Goal: Task Accomplishment & Management: Manage account settings

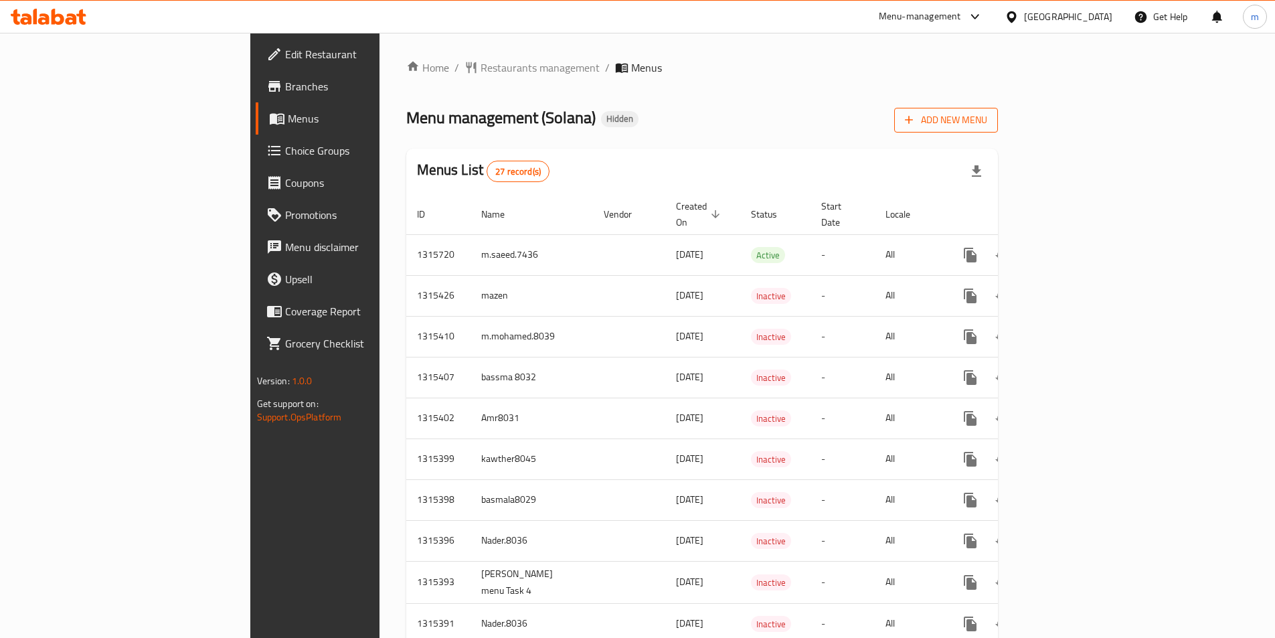
click at [998, 127] on button "Add New Menu" at bounding box center [946, 120] width 104 height 25
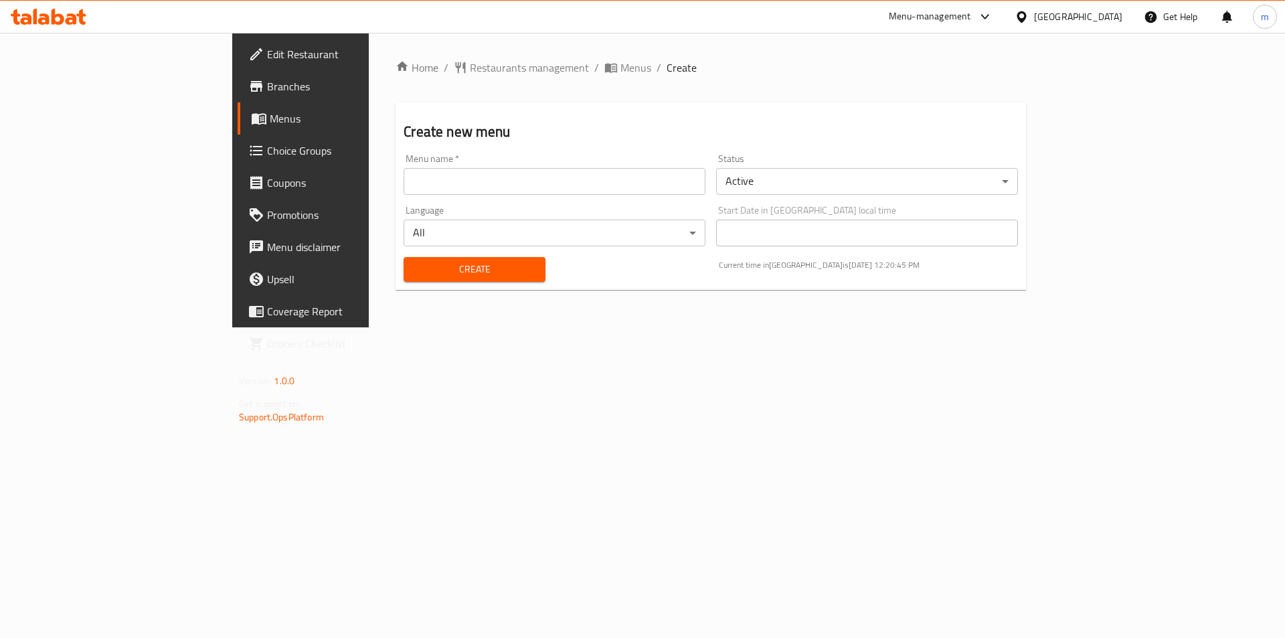
click at [491, 177] on input "text" at bounding box center [555, 181] width 302 height 27
click at [404, 257] on button "Create" at bounding box center [474, 269] width 141 height 25
click at [404, 187] on input "m.saeed.7436" at bounding box center [555, 181] width 302 height 27
type input "m.saeed.7436 second"
click at [404, 257] on button "Create" at bounding box center [474, 269] width 141 height 25
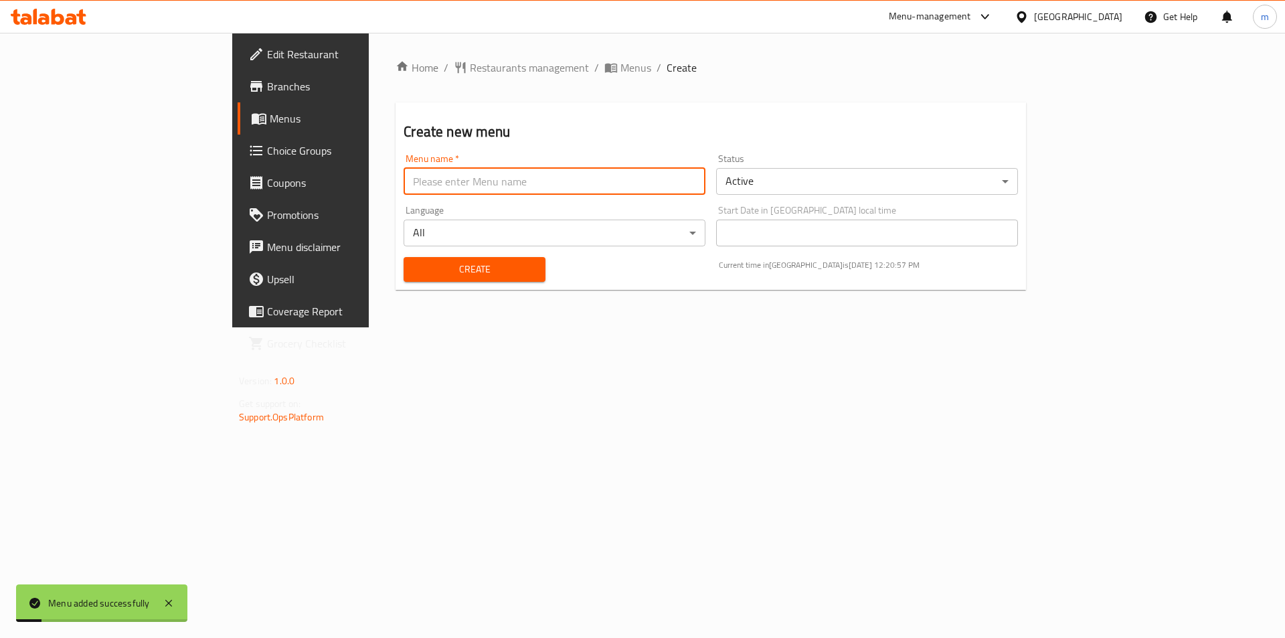
click at [270, 125] on span "Menus" at bounding box center [353, 118] width 167 height 16
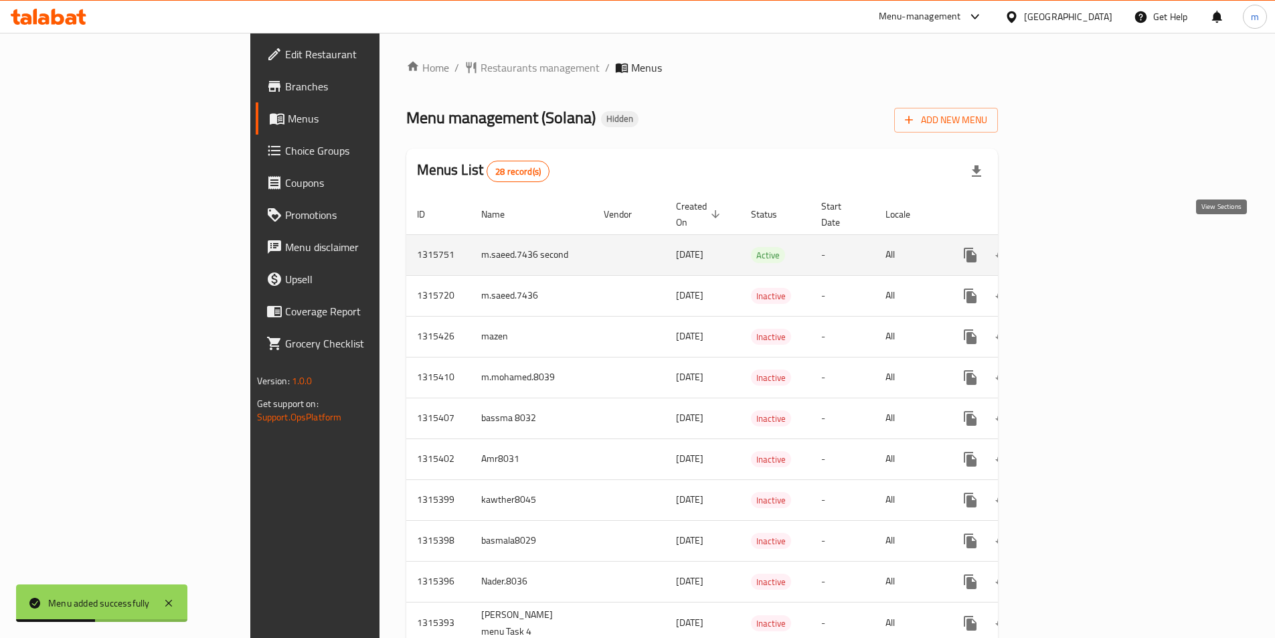
click at [1083, 248] on link "enhanced table" at bounding box center [1067, 255] width 32 height 32
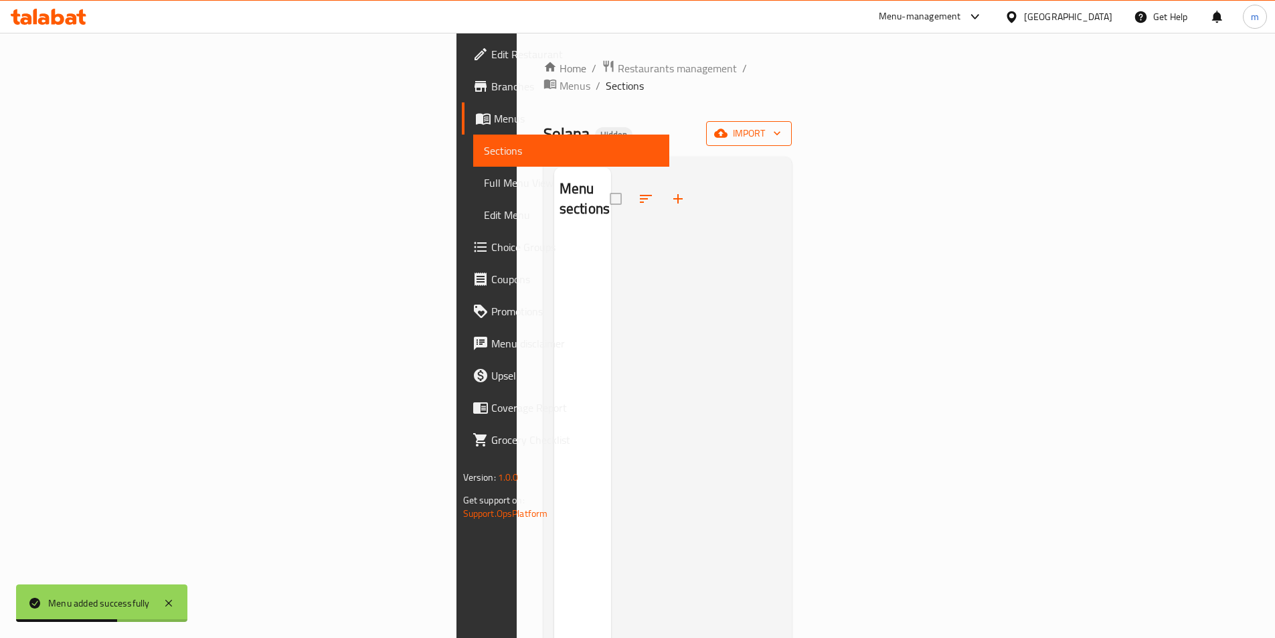
click at [792, 121] on button "import" at bounding box center [749, 133] width 86 height 25
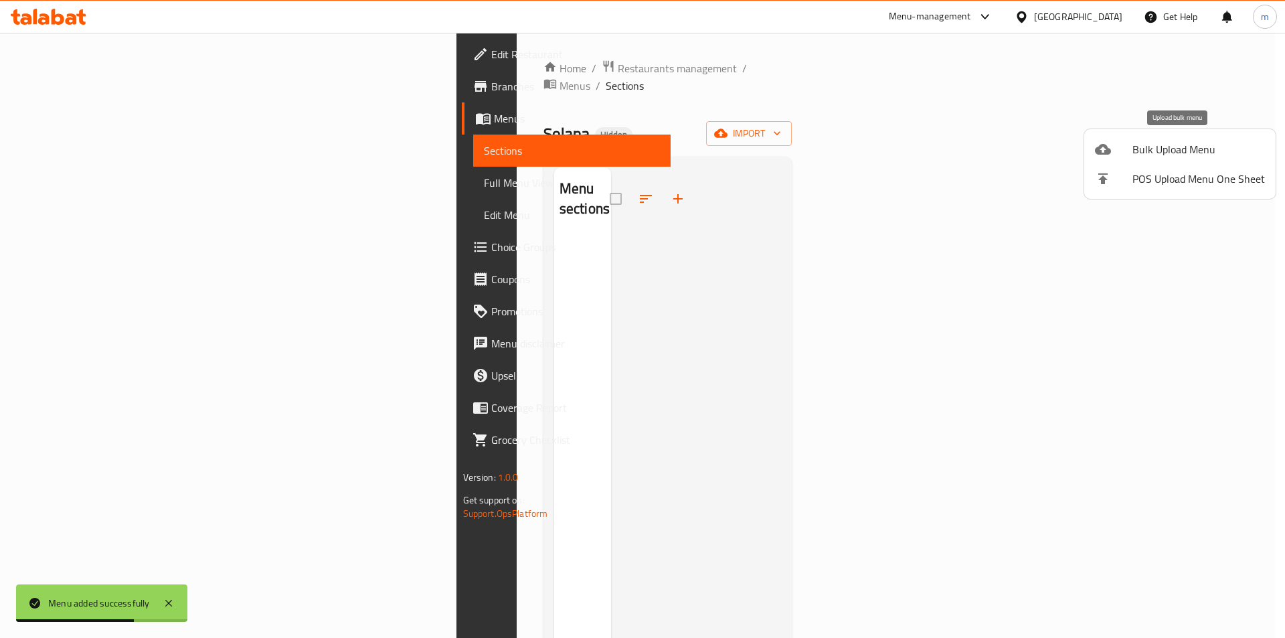
click at [1106, 154] on icon at bounding box center [1103, 149] width 16 height 11
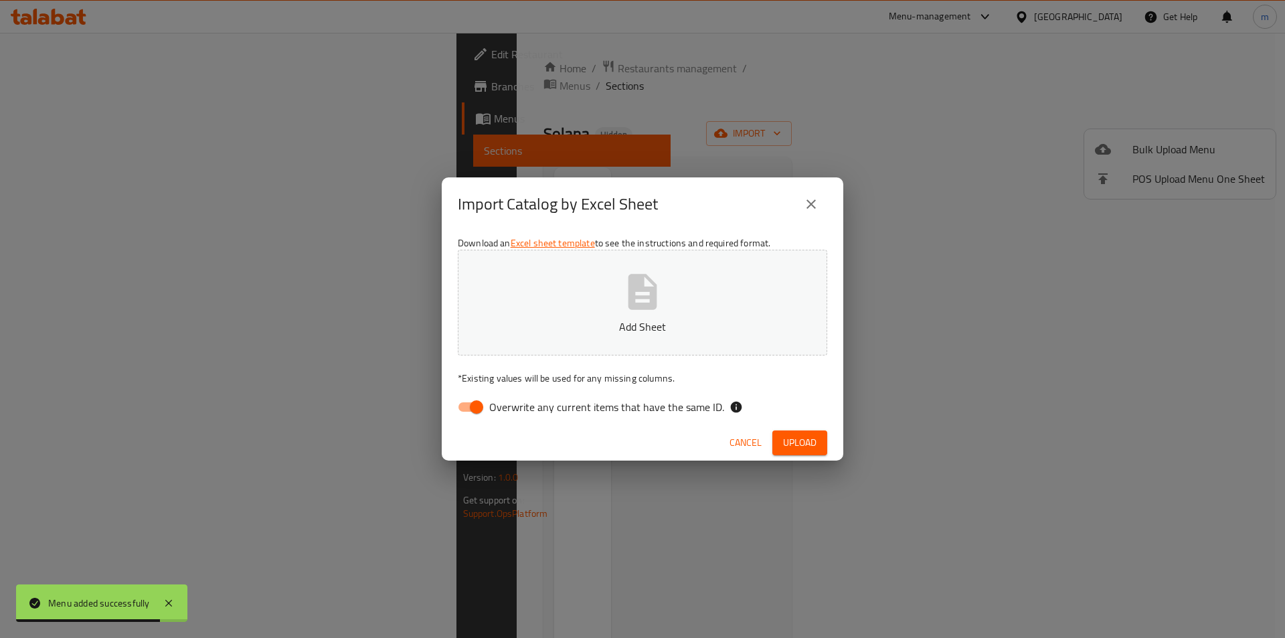
click at [463, 407] on input "Overwrite any current items that have the same ID." at bounding box center [476, 406] width 76 height 25
checkbox input "false"
click at [583, 317] on button "Add Sheet" at bounding box center [643, 303] width 370 height 106
click at [815, 445] on span "Upload" at bounding box center [799, 442] width 33 height 17
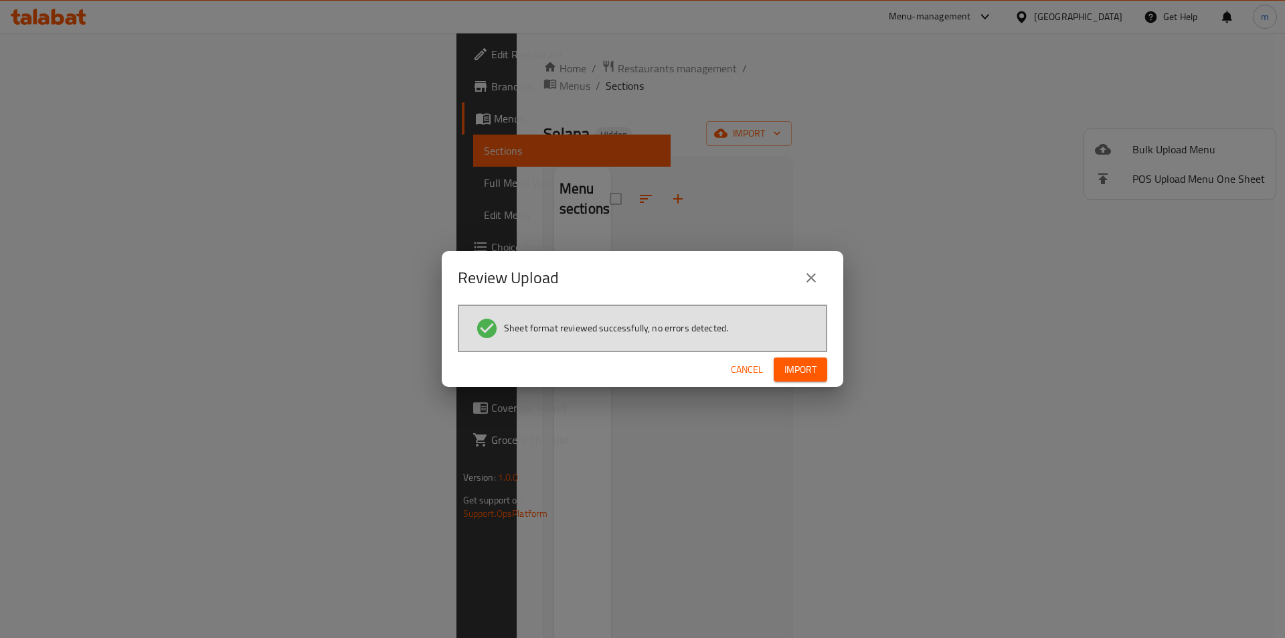
click at [795, 376] on span "Import" at bounding box center [801, 370] width 32 height 17
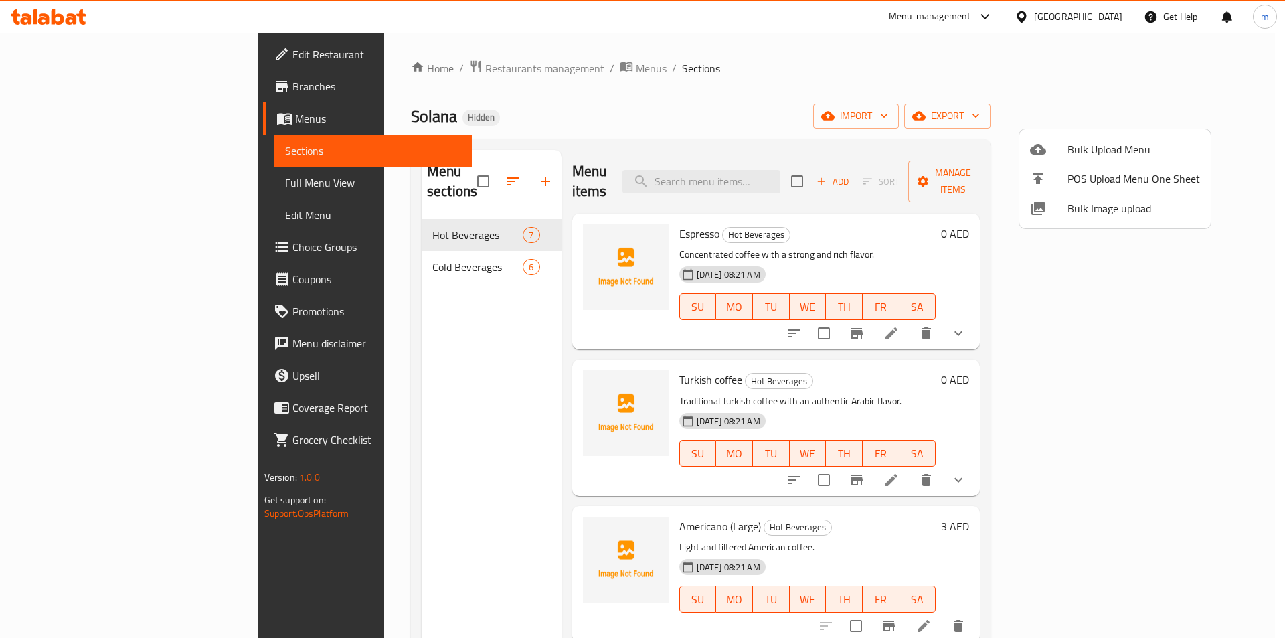
click at [130, 171] on div at bounding box center [642, 319] width 1285 height 638
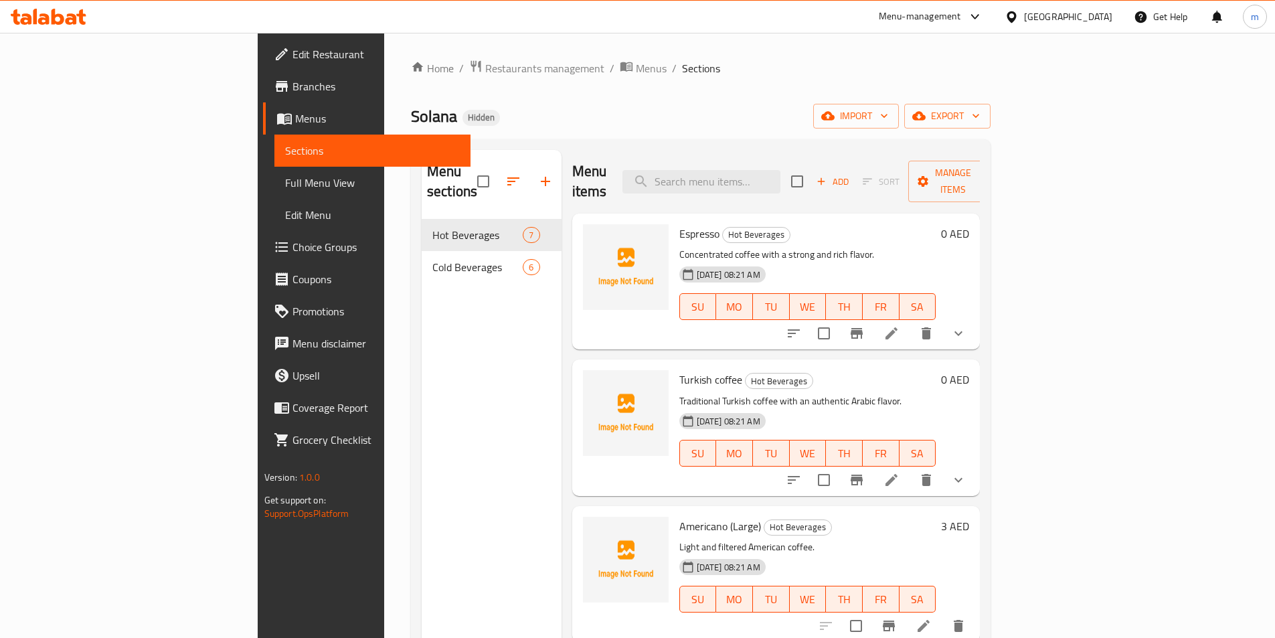
click at [285, 185] on span "Full Menu View" at bounding box center [372, 183] width 175 height 16
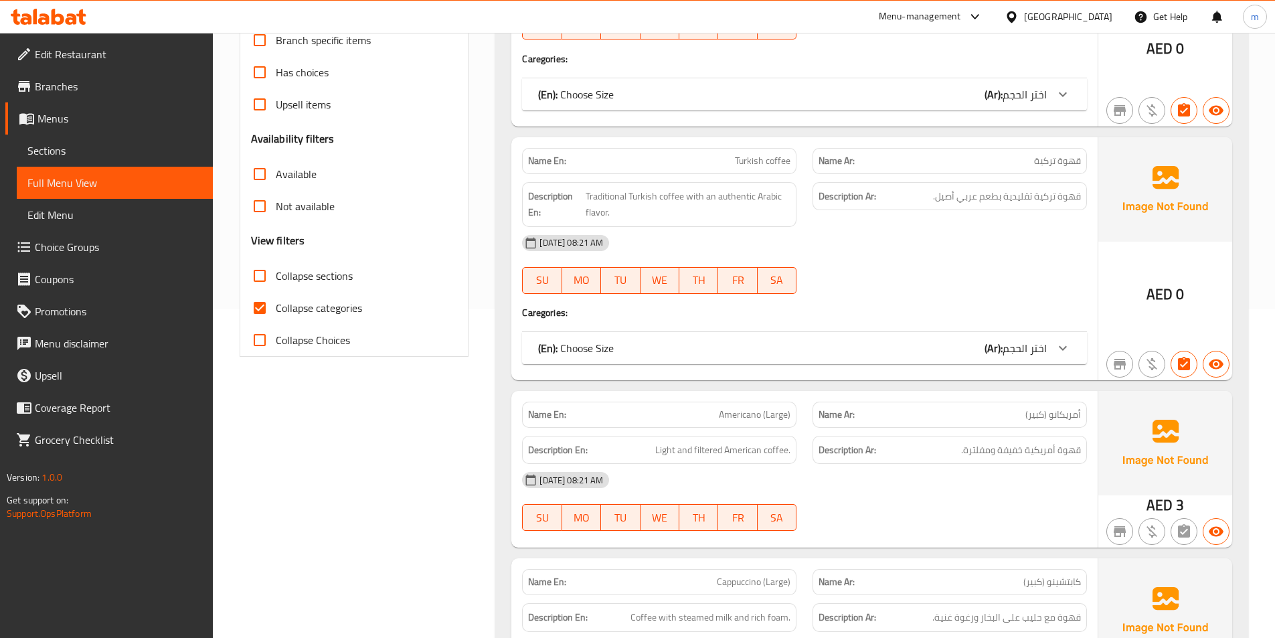
scroll to position [335, 0]
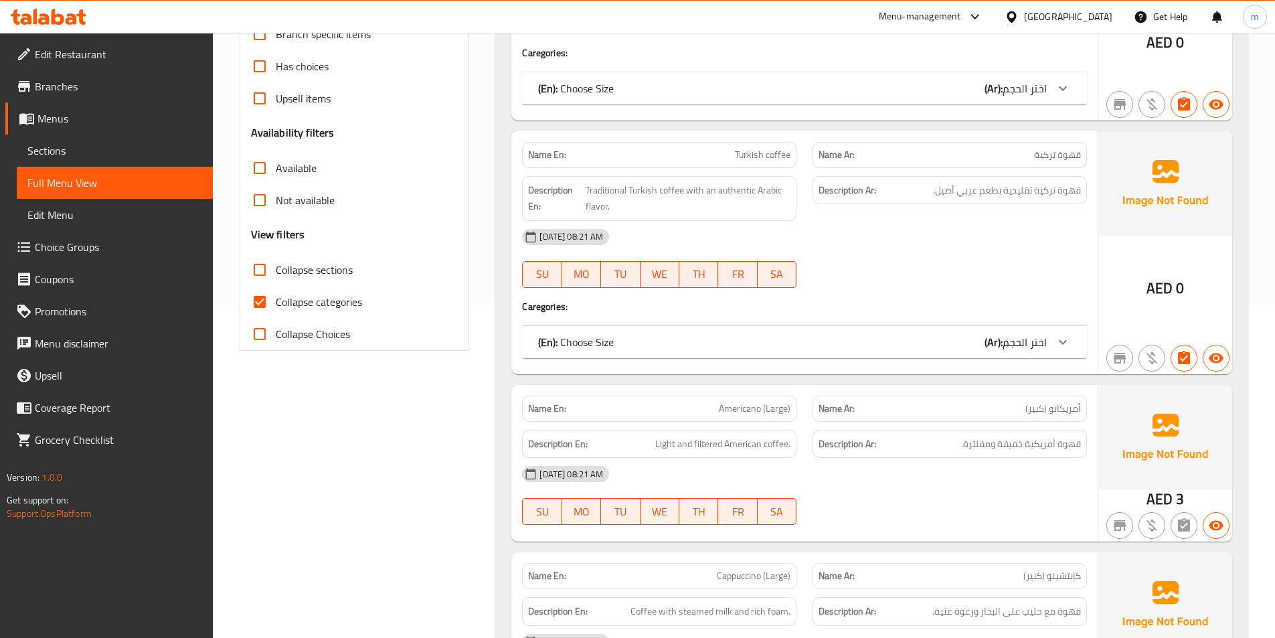
click at [267, 303] on input "Collapse categories" at bounding box center [260, 302] width 32 height 32
checkbox input "false"
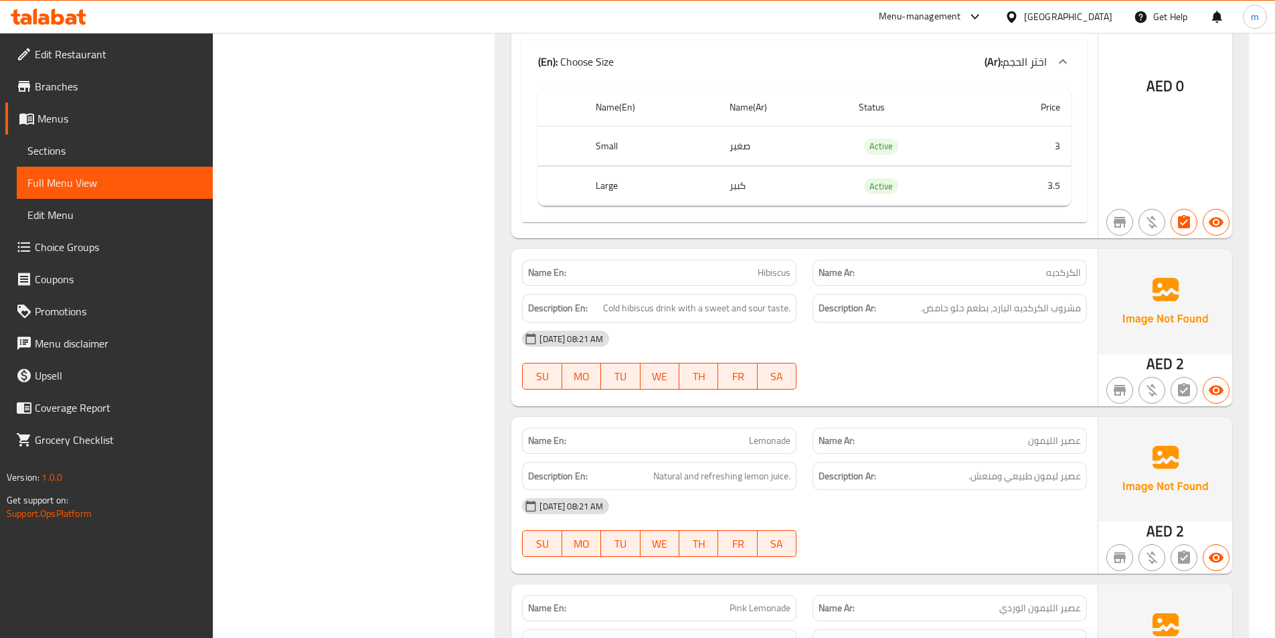
scroll to position [2785, 0]
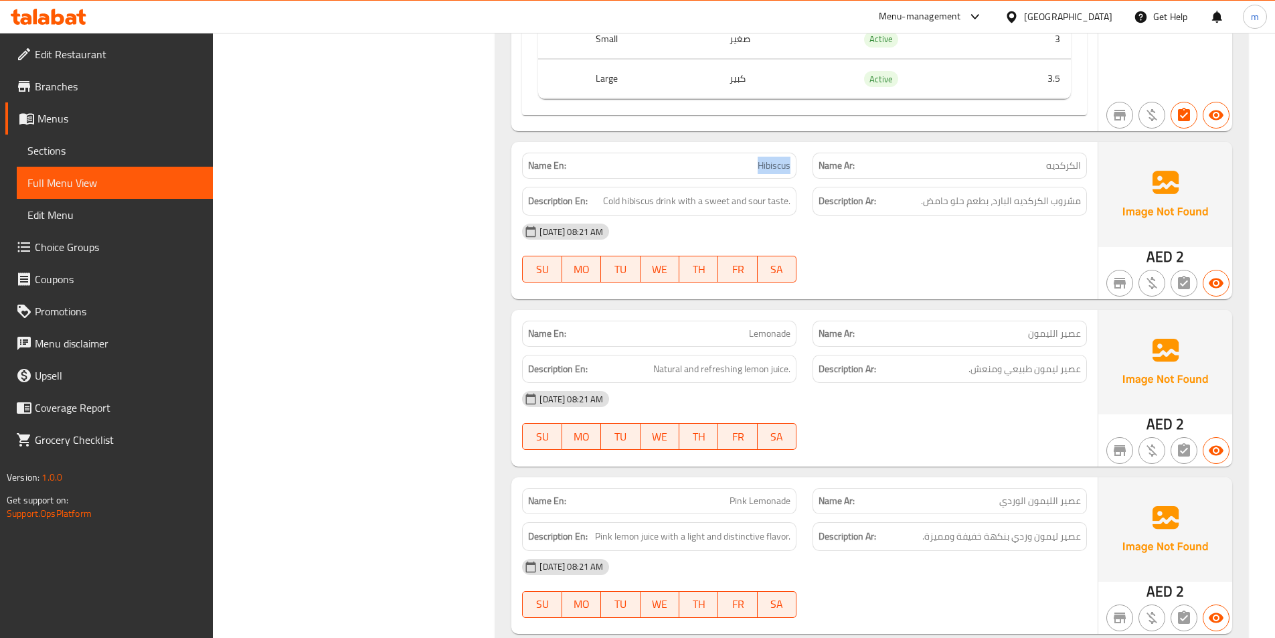
drag, startPoint x: 700, startPoint y: 145, endPoint x: 791, endPoint y: 167, distance: 93.7
click at [791, 167] on div "Name En: Hibiscus" at bounding box center [659, 166] width 291 height 42
copy span "Hibiscus"
click at [615, 161] on p "Name En: Hibiscus" at bounding box center [659, 166] width 262 height 14
drag, startPoint x: 748, startPoint y: 202, endPoint x: 788, endPoint y: 200, distance: 39.5
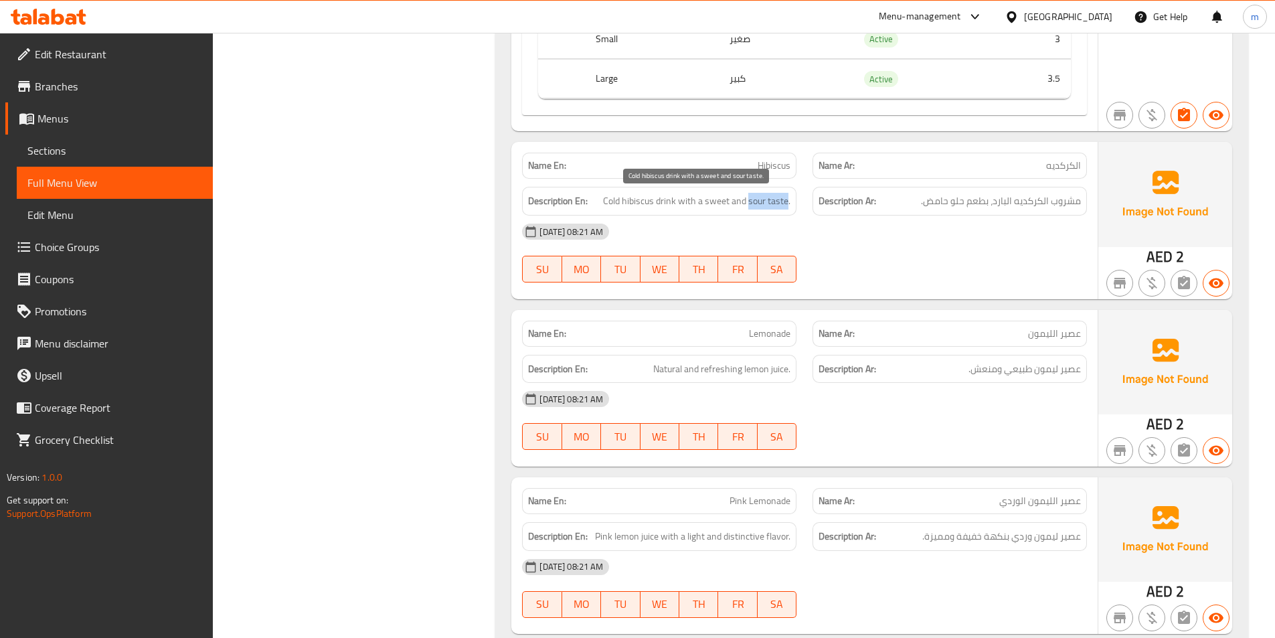
click at [788, 200] on span "Cold hibiscus drink with a sweet and sour taste." at bounding box center [696, 201] width 187 height 17
copy span "sour taste"
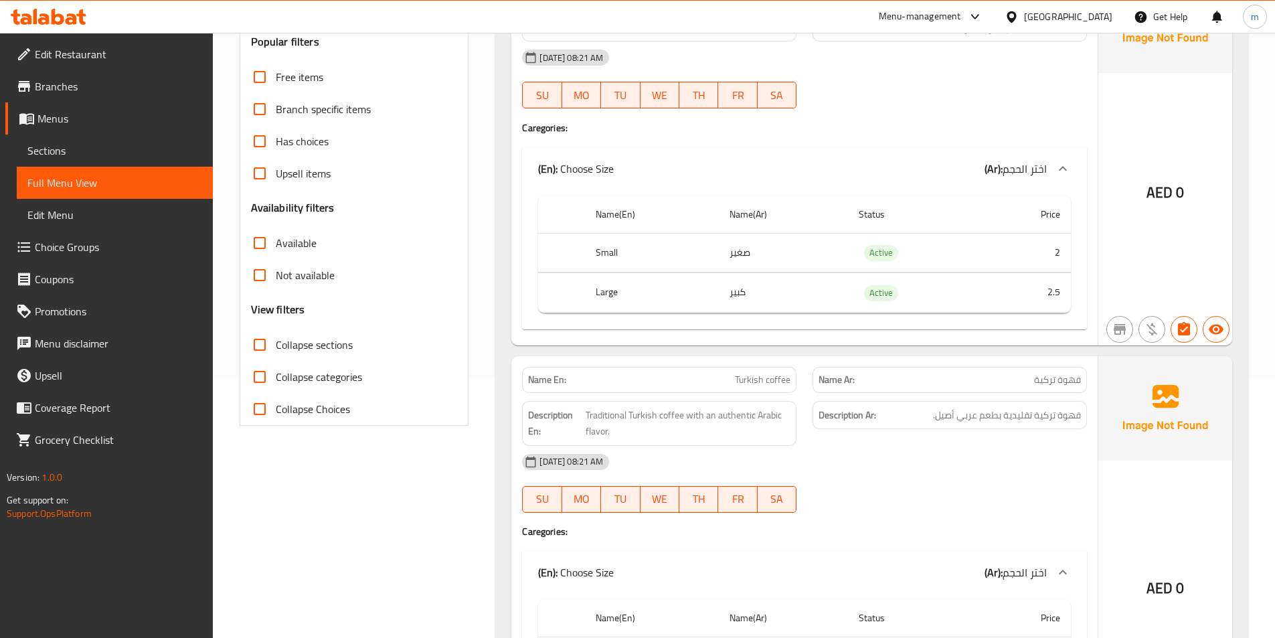
scroll to position [0, 0]
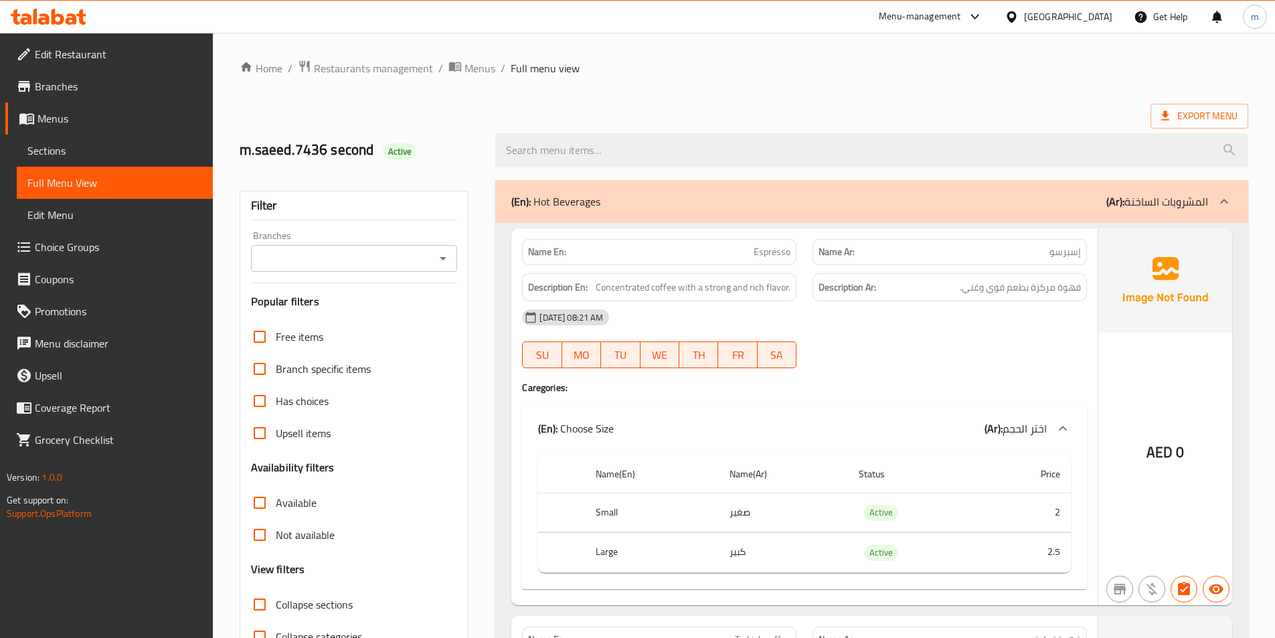
click at [655, 106] on div "Export Menu" at bounding box center [744, 116] width 1009 height 25
click at [1202, 108] on span "Export Menu" at bounding box center [1200, 116] width 76 height 17
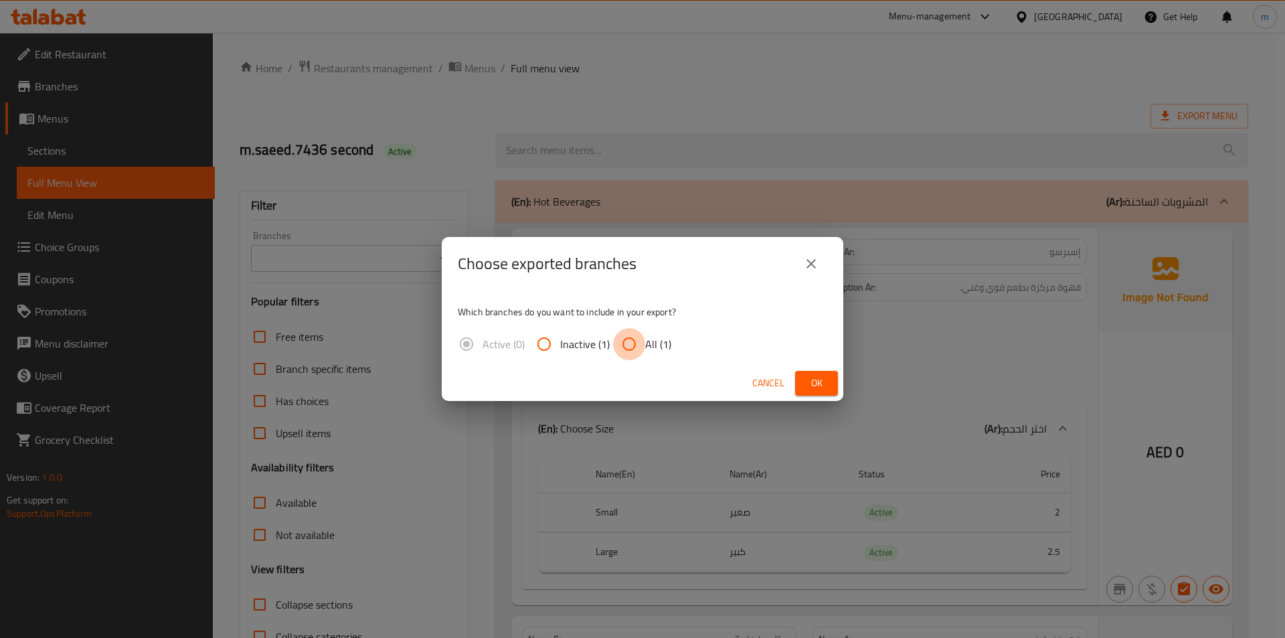
click at [633, 347] on input "All (1)" at bounding box center [629, 344] width 32 height 32
radio input "true"
click at [807, 378] on span "Ok" at bounding box center [816, 383] width 21 height 17
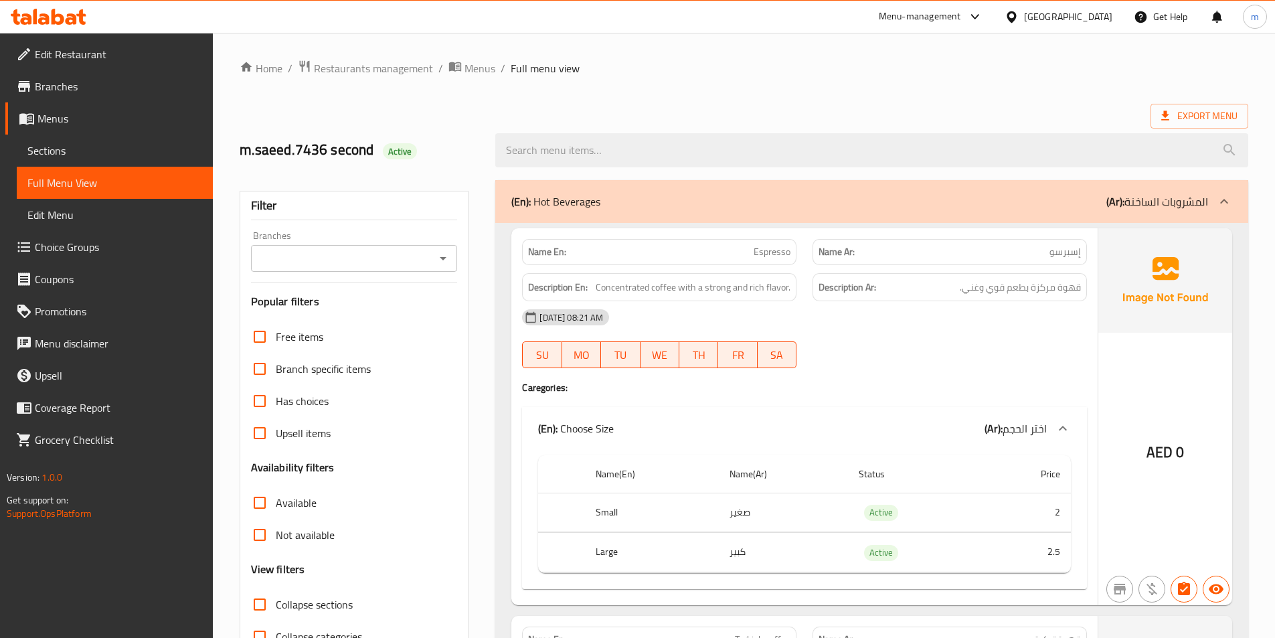
click at [48, 108] on link "Menus" at bounding box center [109, 118] width 208 height 32
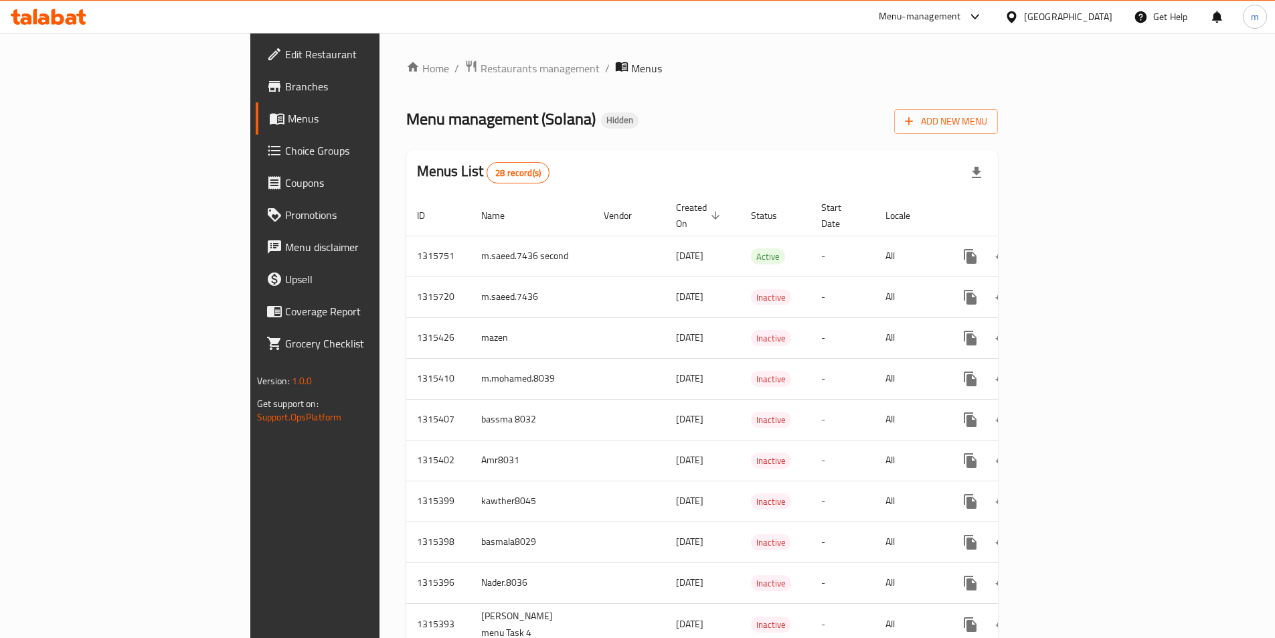
click at [288, 125] on span "Menus" at bounding box center [370, 118] width 165 height 16
click at [916, 127] on icon "button" at bounding box center [908, 120] width 13 height 13
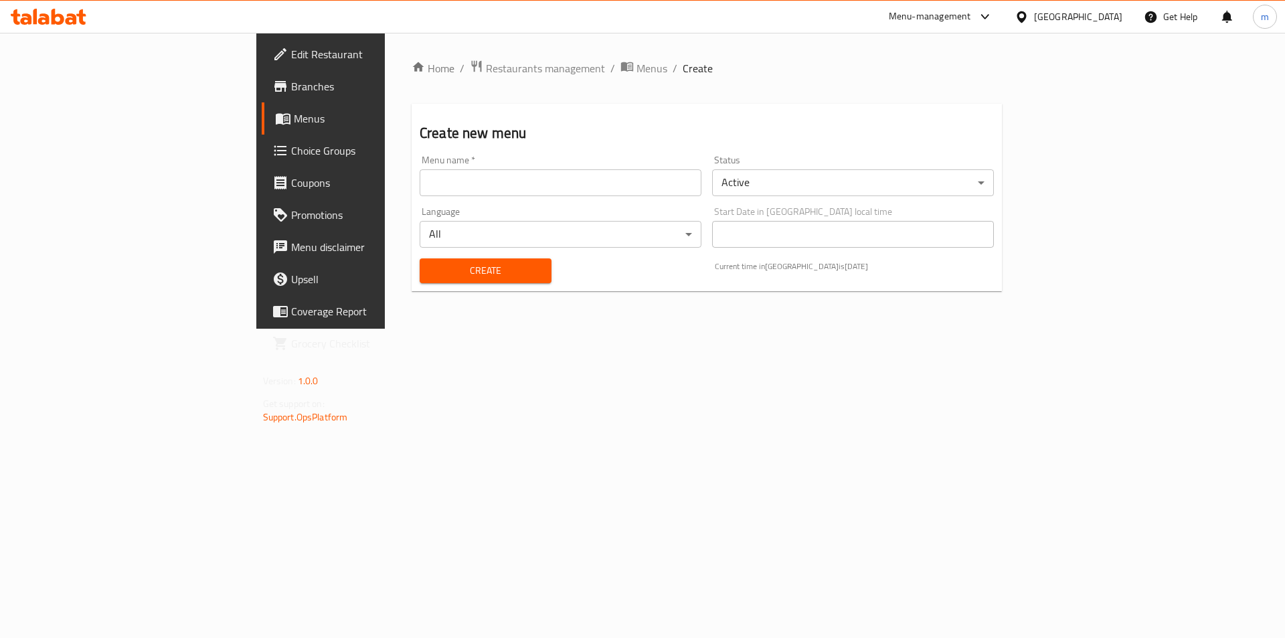
click at [420, 177] on input "text" at bounding box center [561, 182] width 282 height 27
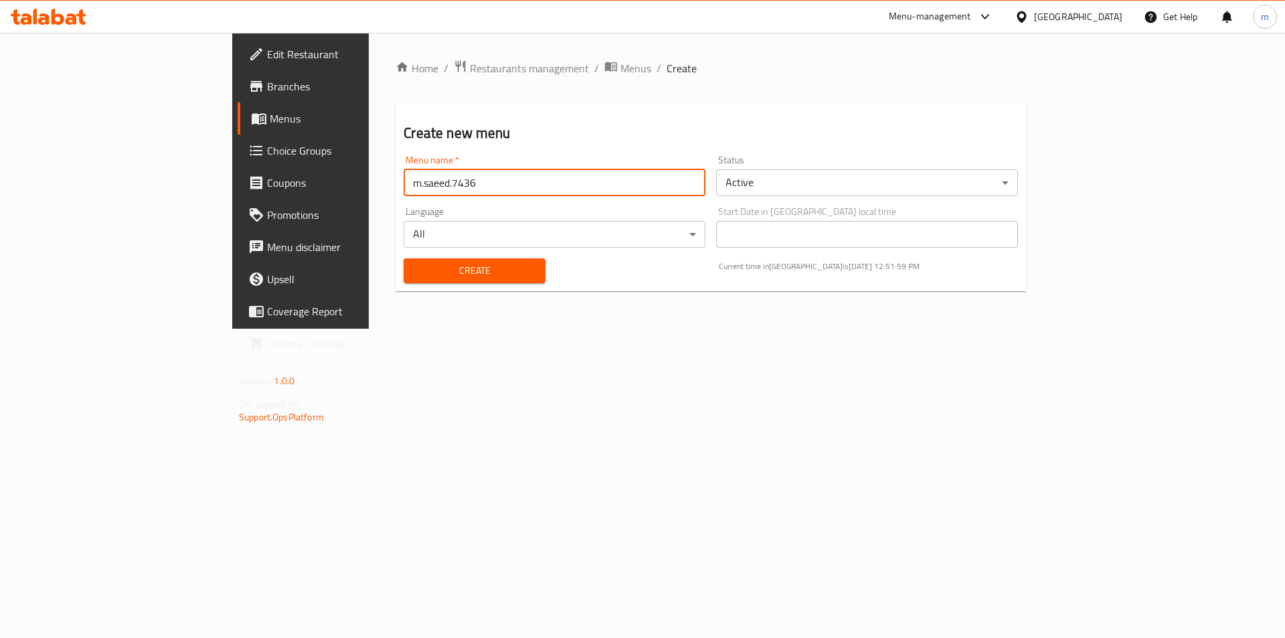
click at [404, 185] on input "m.saeed.7436" at bounding box center [555, 182] width 302 height 27
type input "m.saeed.7436 third"
click at [398, 248] on div "Language All ​" at bounding box center [554, 228] width 313 height 52
click at [404, 259] on button "Create" at bounding box center [474, 270] width 141 height 25
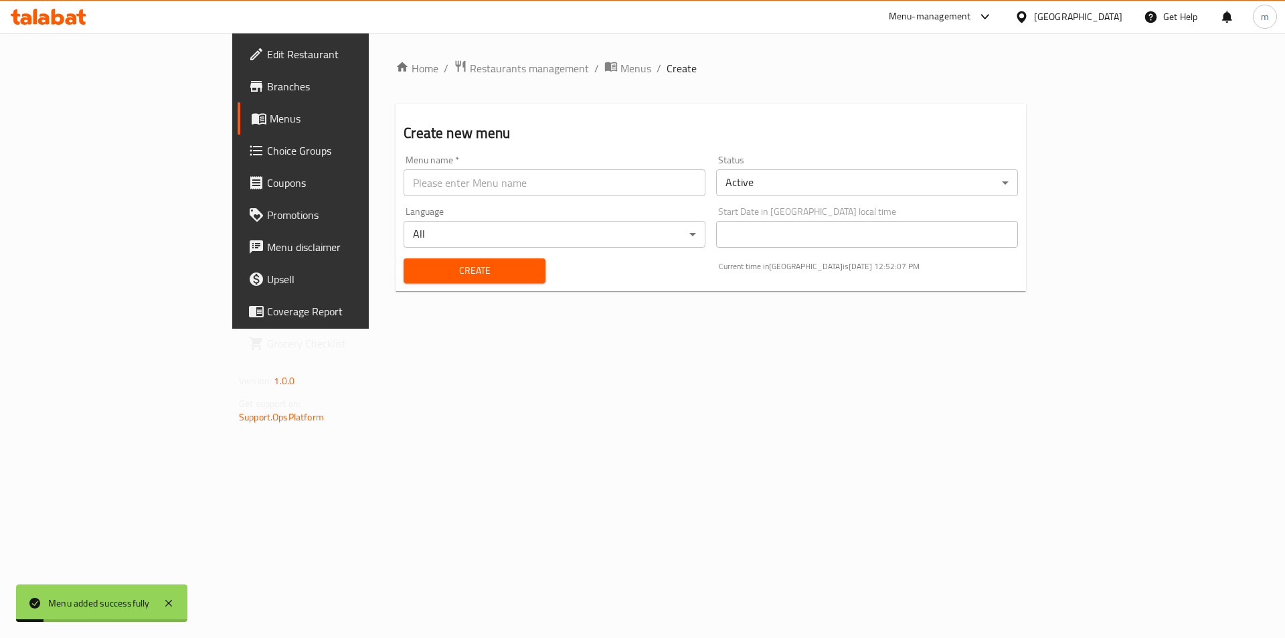
click at [270, 116] on span "Menus" at bounding box center [353, 118] width 167 height 16
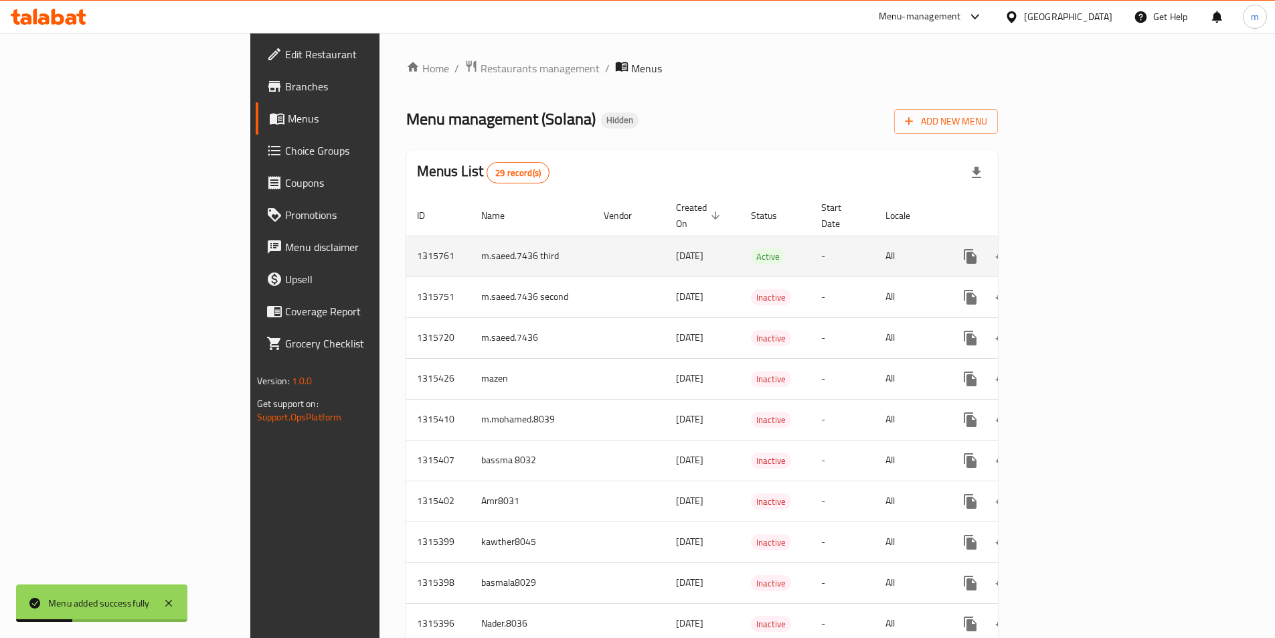
click at [1083, 244] on link "enhanced table" at bounding box center [1067, 256] width 32 height 32
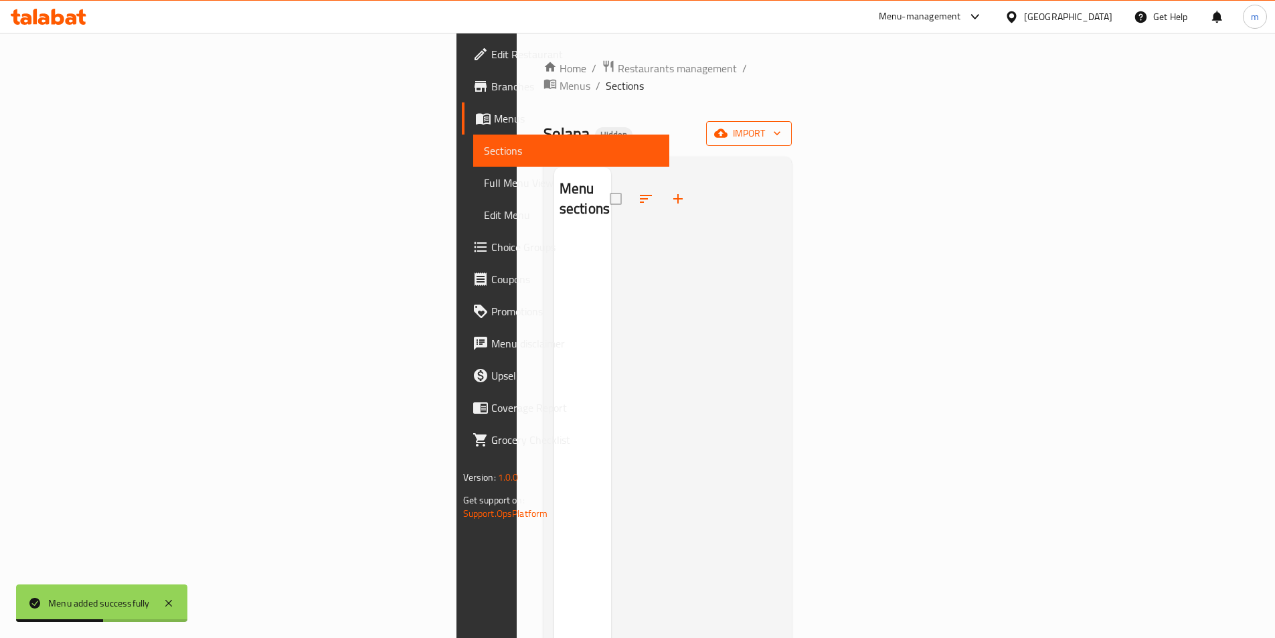
click at [781, 125] on span "import" at bounding box center [749, 133] width 64 height 17
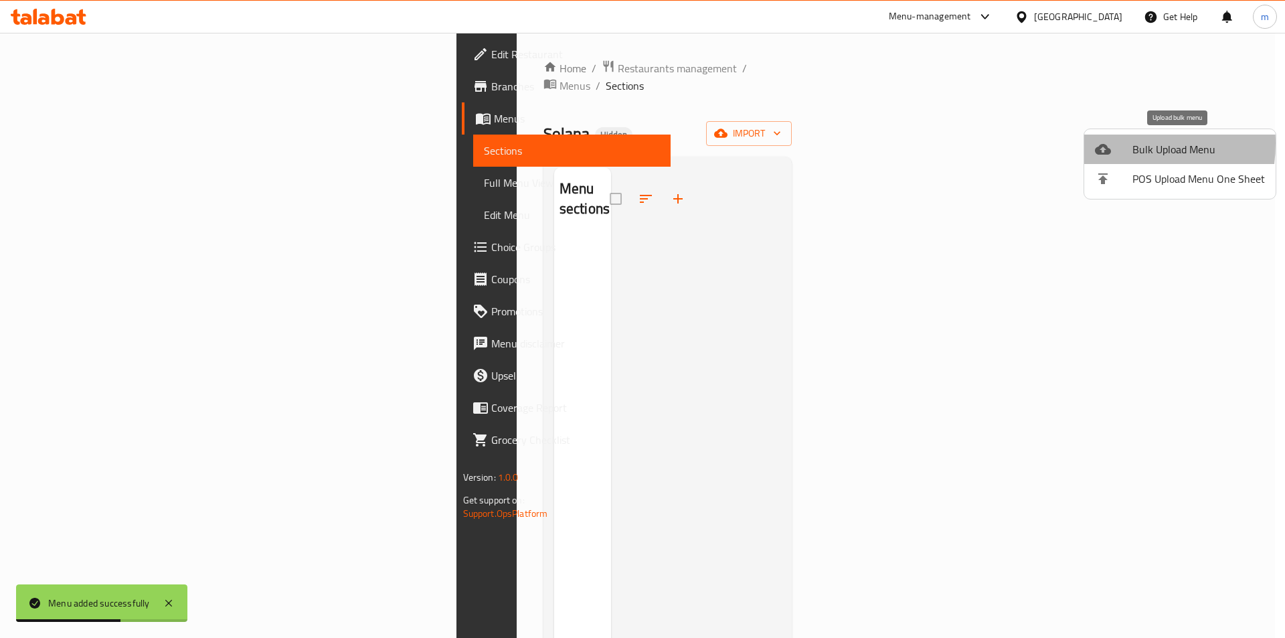
click at [1114, 143] on div at bounding box center [1113, 149] width 37 height 16
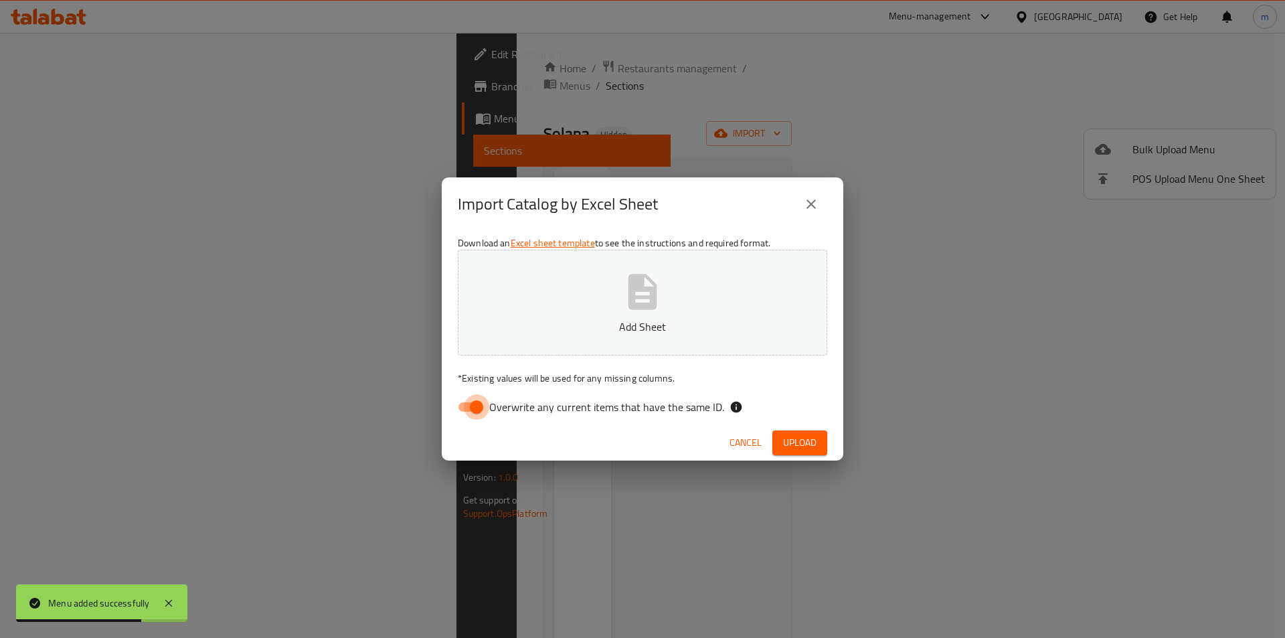
click at [469, 413] on input "Overwrite any current items that have the same ID." at bounding box center [476, 406] width 76 height 25
checkbox input "false"
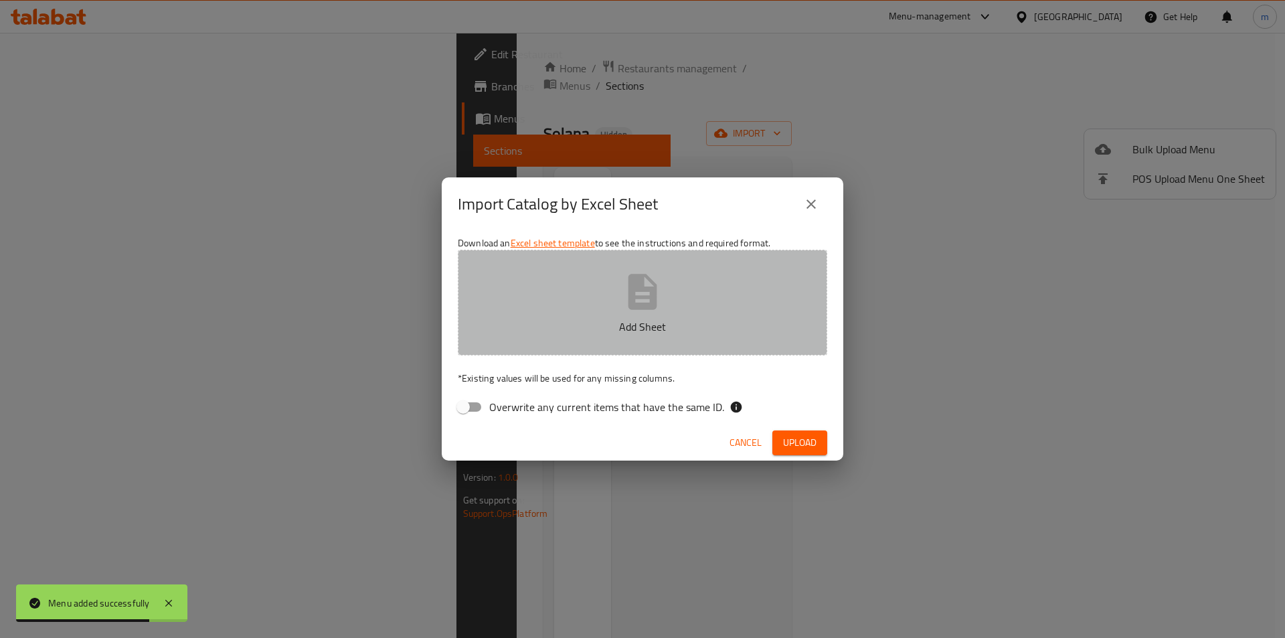
click at [621, 300] on icon "button" at bounding box center [642, 291] width 43 height 43
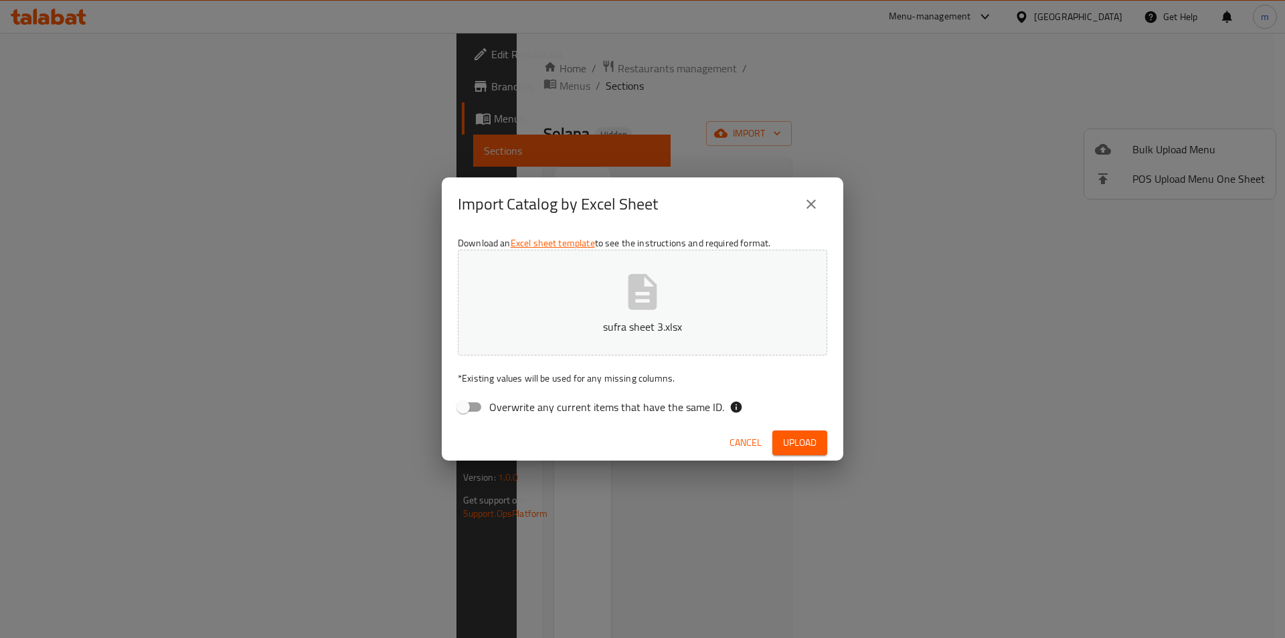
click at [809, 442] on span "Upload" at bounding box center [799, 442] width 33 height 17
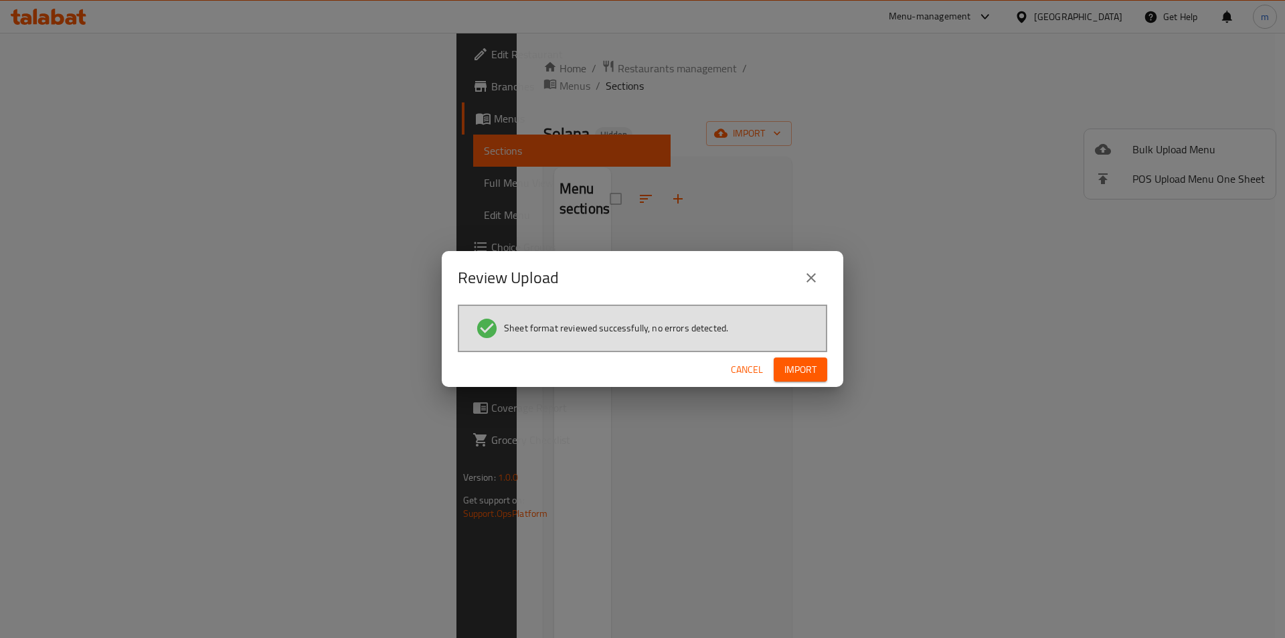
click at [796, 378] on span "Import" at bounding box center [801, 370] width 32 height 17
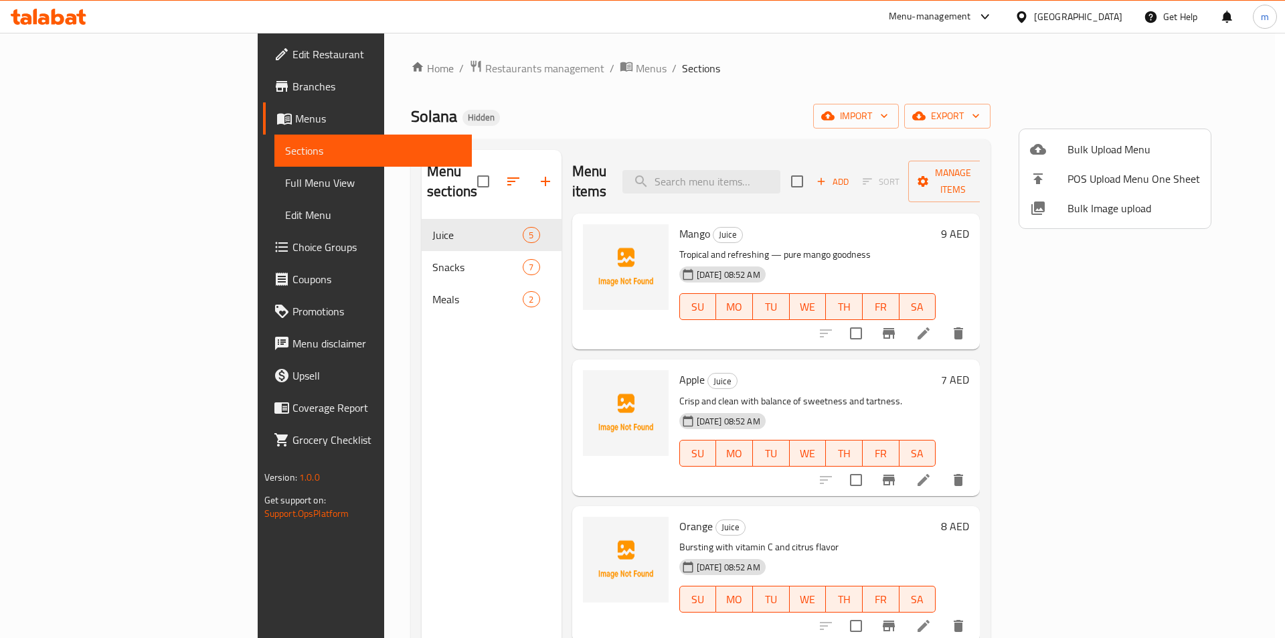
click at [135, 187] on div at bounding box center [642, 319] width 1285 height 638
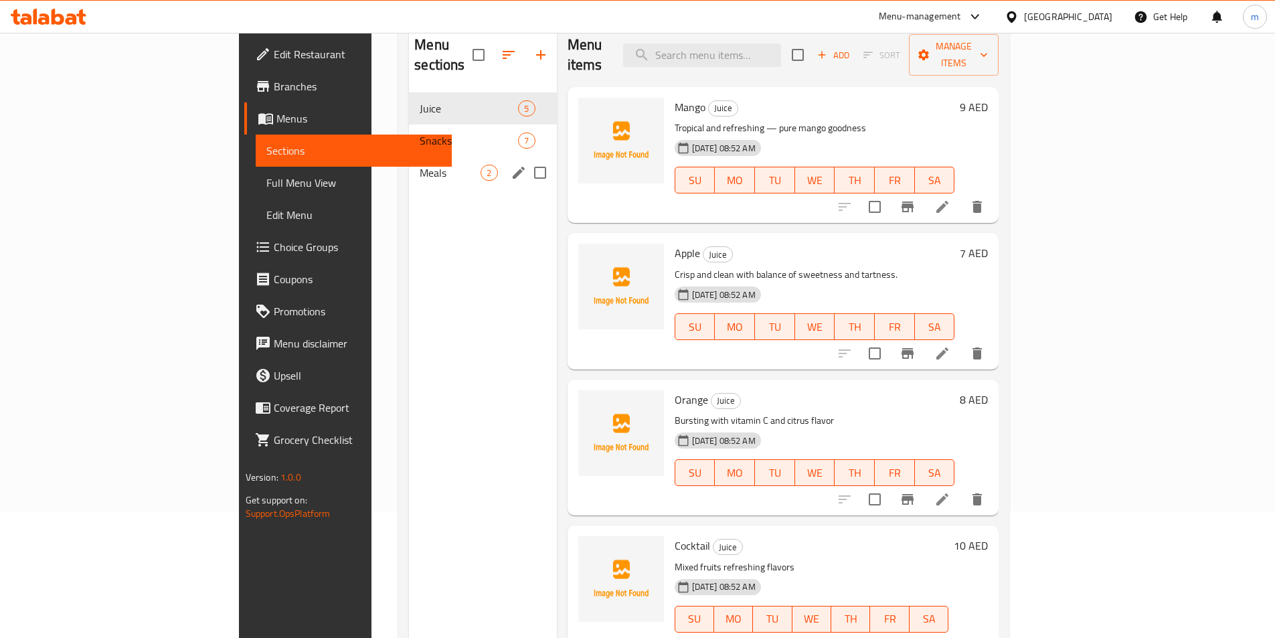
scroll to position [187, 0]
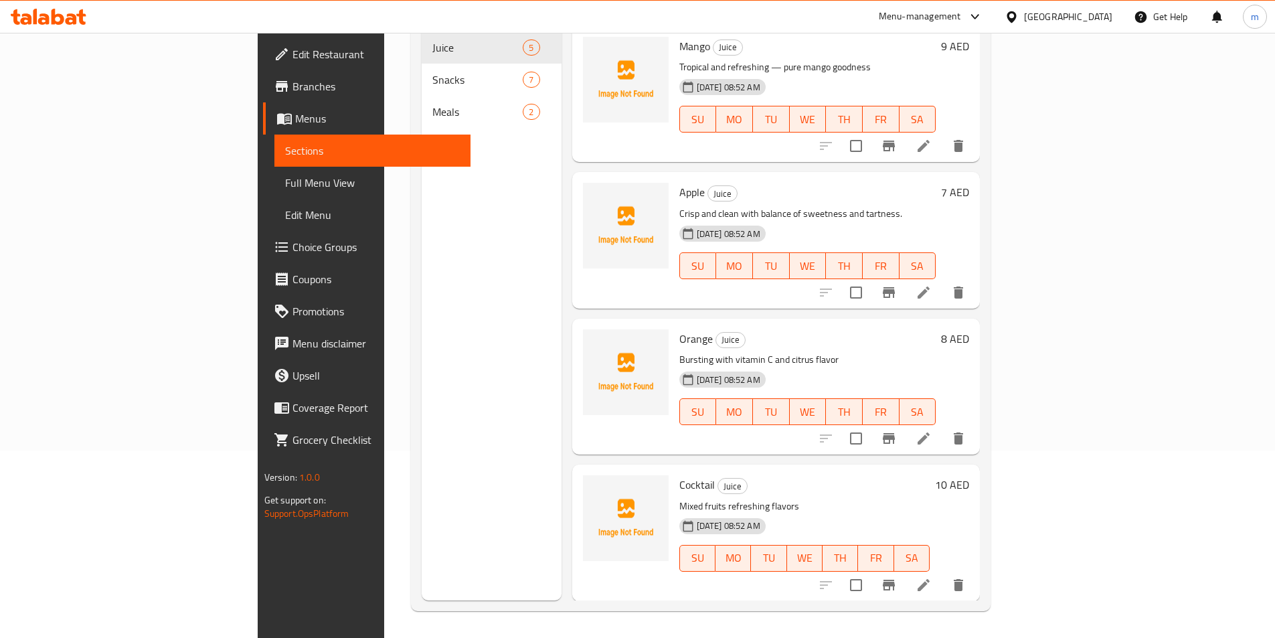
click at [274, 197] on link "Full Menu View" at bounding box center [372, 183] width 196 height 32
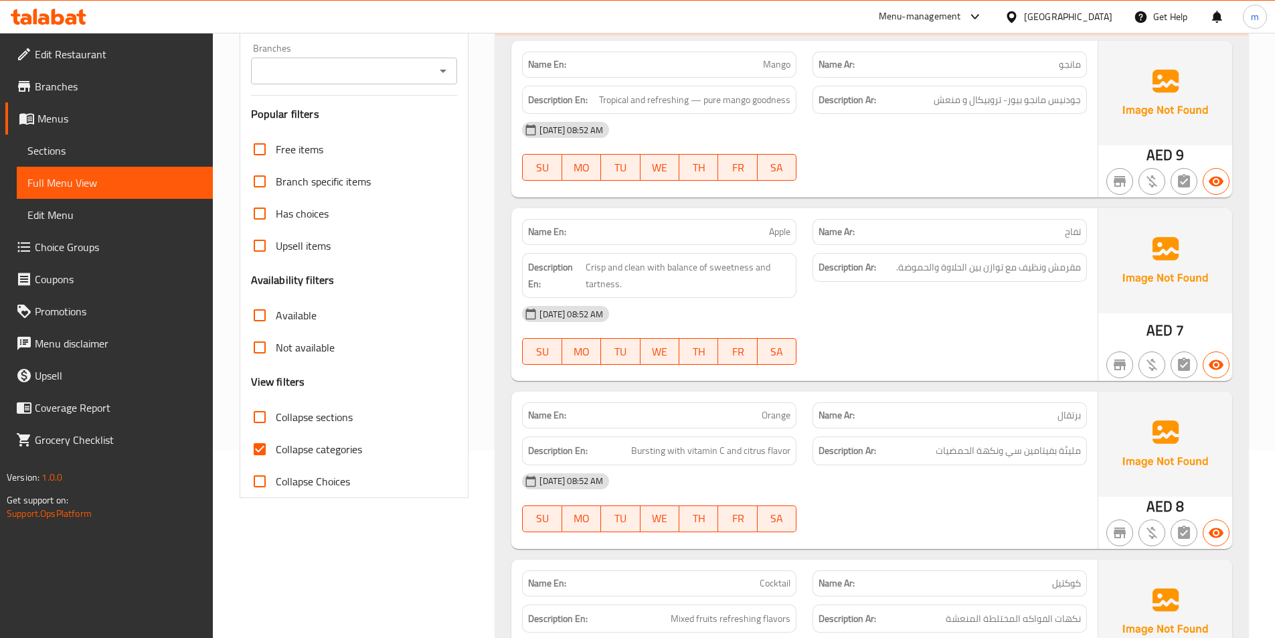
click at [309, 449] on span "Collapse categories" at bounding box center [319, 449] width 86 height 16
click at [276, 449] on input "Collapse categories" at bounding box center [260, 449] width 32 height 32
checkbox input "false"
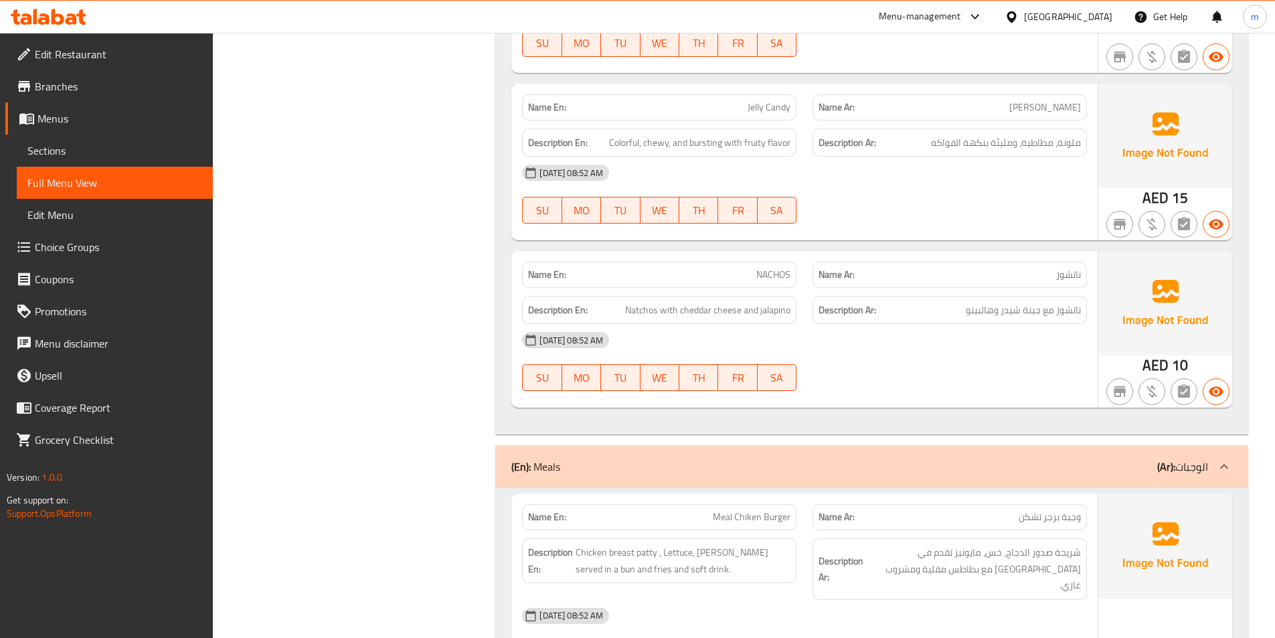
scroll to position [1928, 0]
drag, startPoint x: 744, startPoint y: 273, endPoint x: 799, endPoint y: 266, distance: 55.4
click at [799, 266] on div "Name En: NACHOS" at bounding box center [659, 274] width 291 height 42
copy span "NACHOS"
drag, startPoint x: 620, startPoint y: 311, endPoint x: 799, endPoint y: 319, distance: 179.6
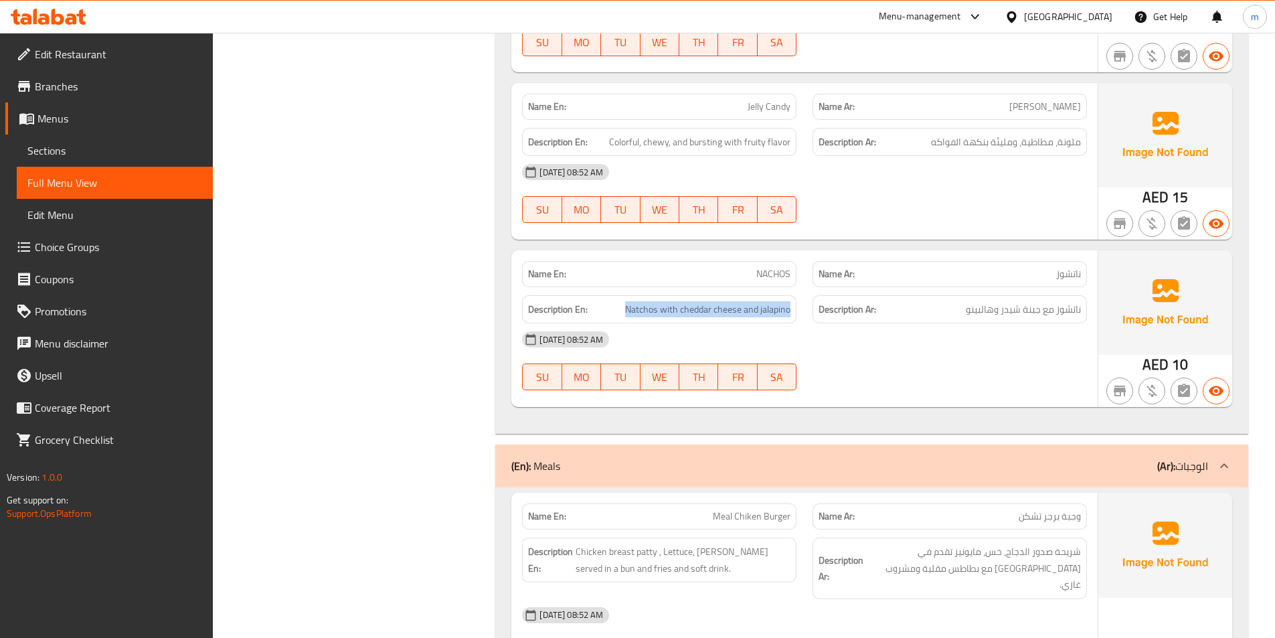
click at [799, 319] on div "Description En: Natchos with cheddar cheese and jalapino" at bounding box center [659, 309] width 291 height 45
click at [649, 325] on div "[DATE] 08:52 AM" at bounding box center [804, 339] width 581 height 32
click at [683, 310] on span "Natchos with cheddar cheese and jalapino" at bounding box center [707, 309] width 165 height 17
click at [680, 340] on div "[DATE] 08:52 AM" at bounding box center [804, 339] width 581 height 32
drag, startPoint x: 680, startPoint y: 312, endPoint x: 791, endPoint y: 310, distance: 111.8
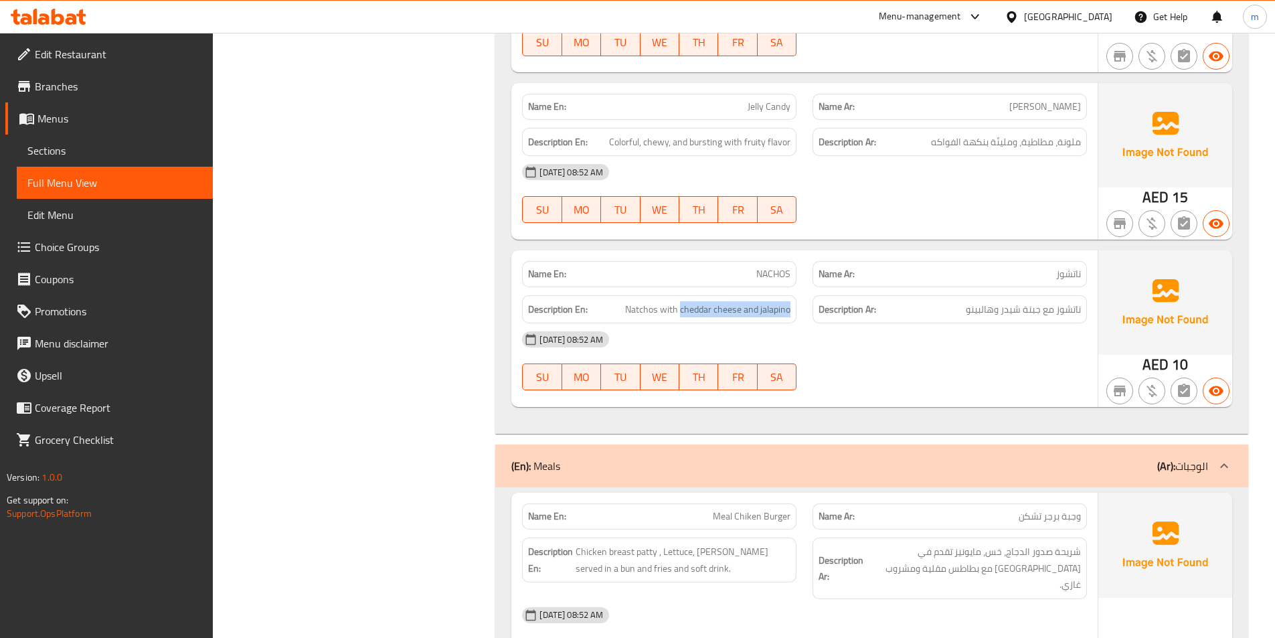
click at [791, 310] on div "Description En: Natchos with cheddar cheese and jalapino" at bounding box center [659, 309] width 274 height 29
copy span "cheddar cheese and jalapino"
click at [770, 264] on div "Name En: NACHOS" at bounding box center [659, 274] width 274 height 26
copy span "NACHOS"
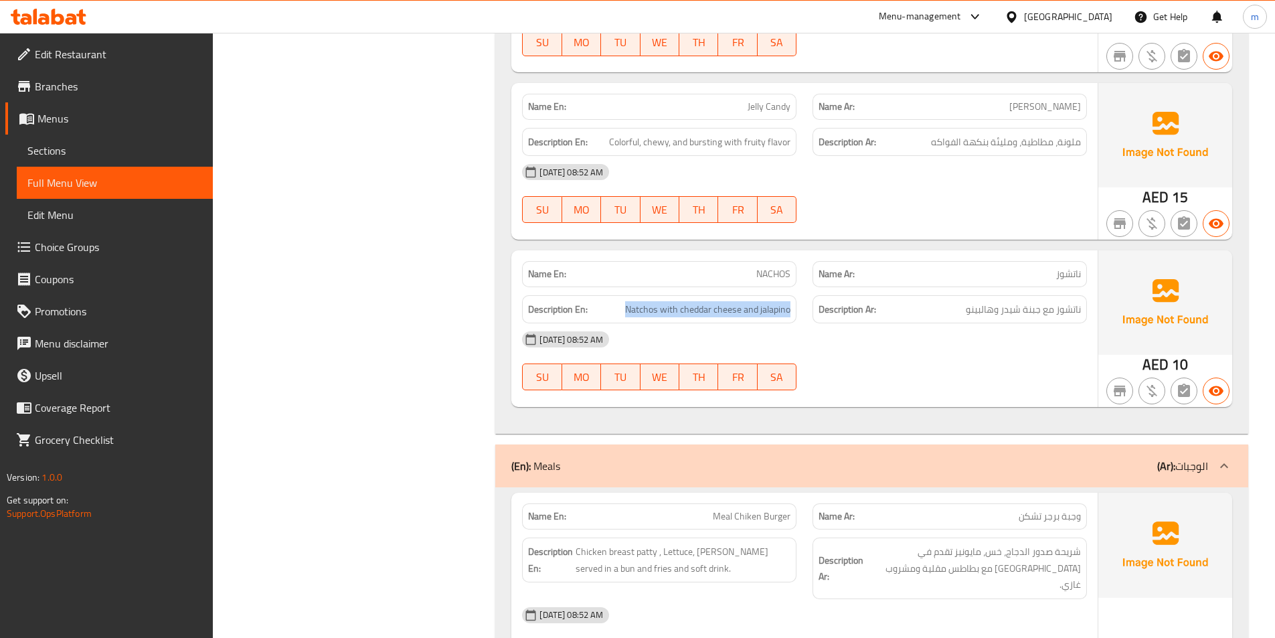
drag, startPoint x: 627, startPoint y: 307, endPoint x: 806, endPoint y: 315, distance: 179.6
click at [806, 315] on div "Description En: Natchos with cheddar cheese and jalapino Description Ar: ناتشوز…" at bounding box center [804, 309] width 581 height 45
copy span "Natchos with cheddar cheese and jalapino"
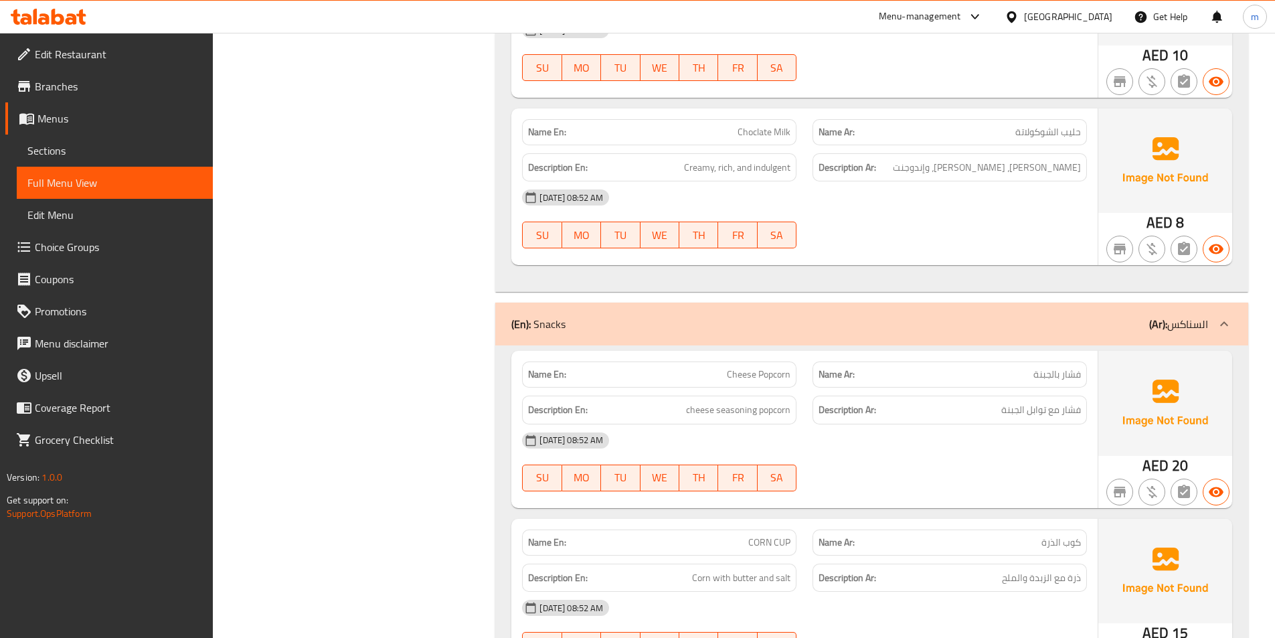
scroll to position [784, 0]
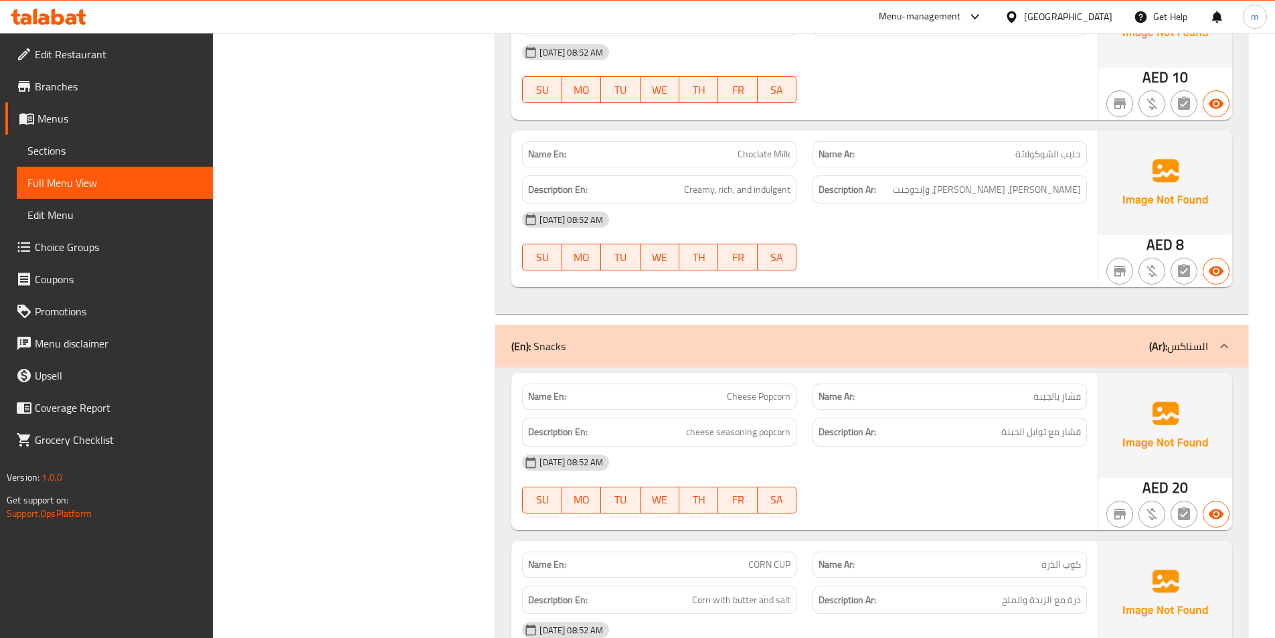
click at [762, 191] on span "Creamy, rich, and indulgent" at bounding box center [737, 189] width 106 height 17
click at [758, 193] on span "Creamy, rich, and indulgent" at bounding box center [737, 189] width 106 height 17
click at [1009, 194] on span "[PERSON_NAME]، [PERSON_NAME]، وإندوجنت" at bounding box center [987, 189] width 188 height 17
click at [781, 193] on span "Creamy, rich, and indulgent" at bounding box center [737, 189] width 106 height 17
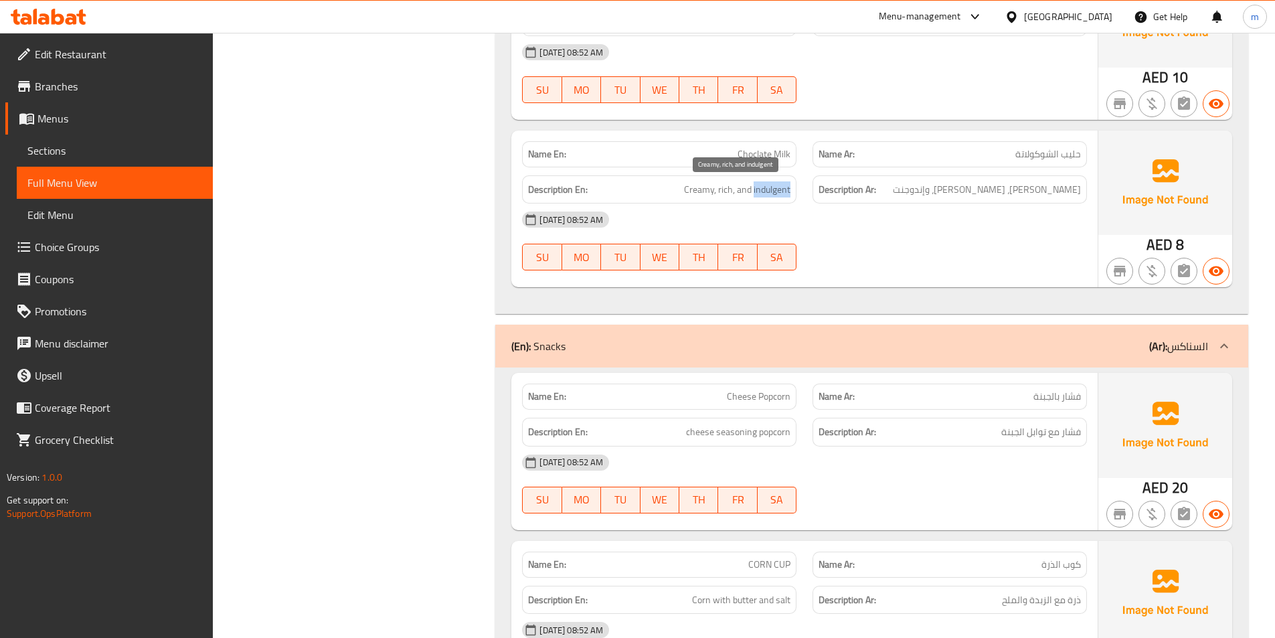
click at [781, 193] on span "Creamy, rich, and indulgent" at bounding box center [737, 189] width 106 height 17
copy span "indulgent"
click at [761, 151] on span "Choclate Milk" at bounding box center [764, 154] width 53 height 14
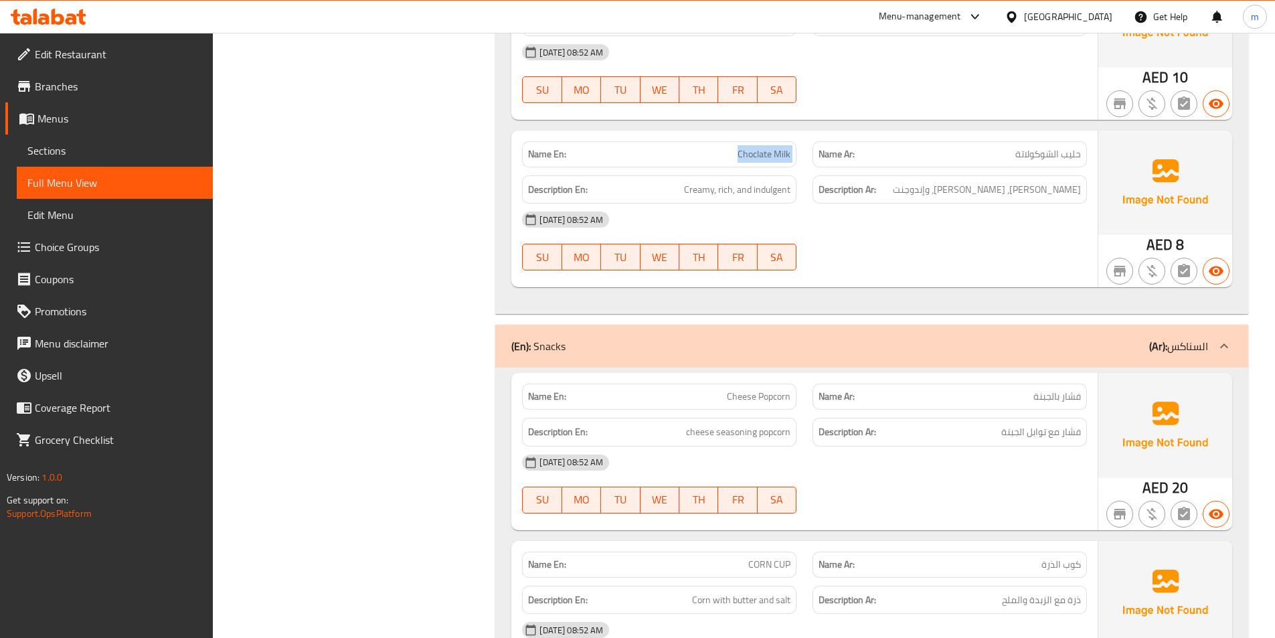
copy span "Choclate Milk"
drag, startPoint x: 406, startPoint y: 386, endPoint x: 399, endPoint y: 388, distance: 7.8
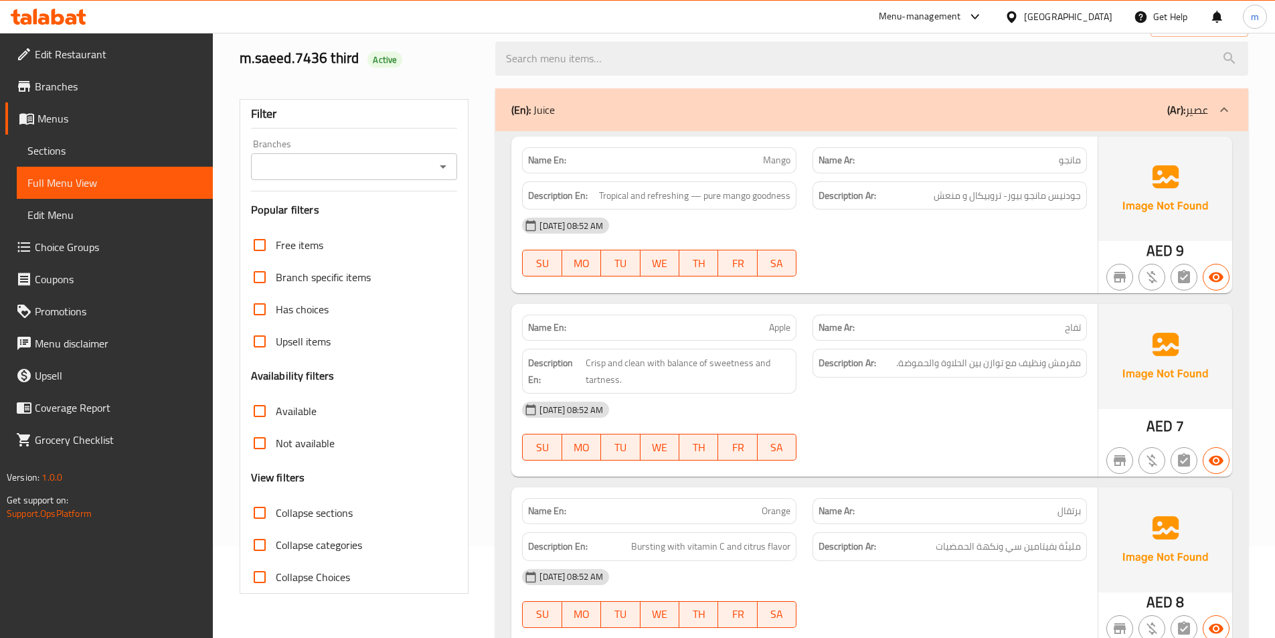
scroll to position [0, 0]
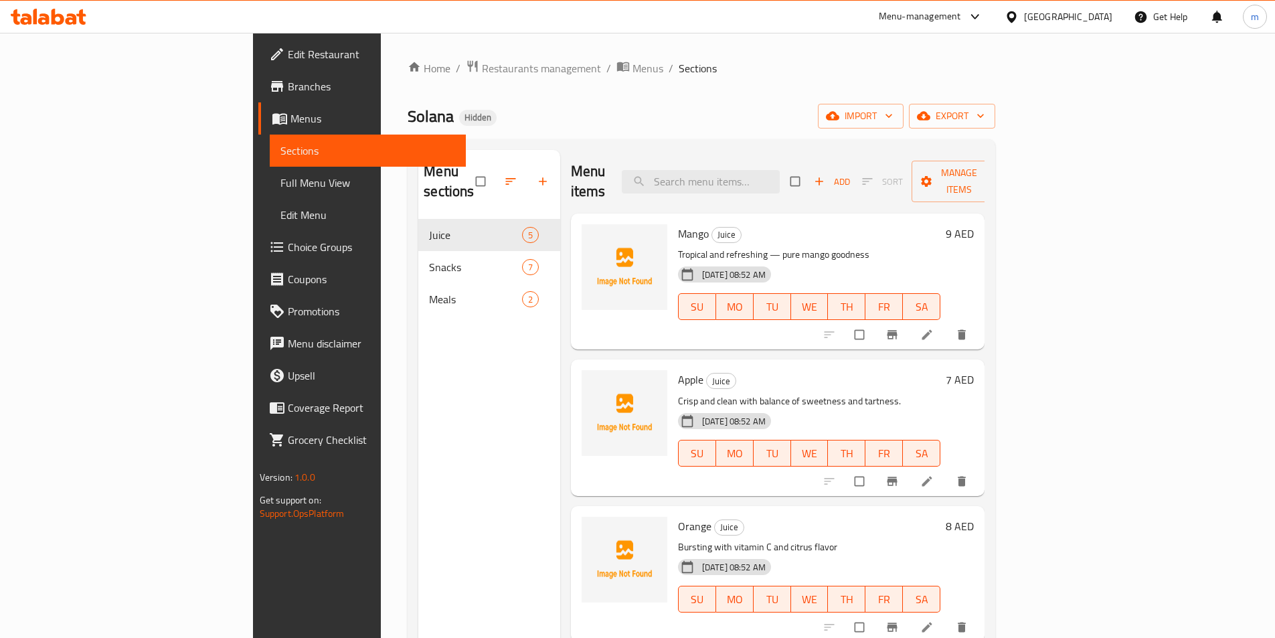
click at [903, 72] on ol "Home / Restaurants management / Menus / Sections" at bounding box center [702, 68] width 588 height 17
click at [747, 174] on input "search" at bounding box center [701, 181] width 158 height 23
paste input "Choclate Milk"
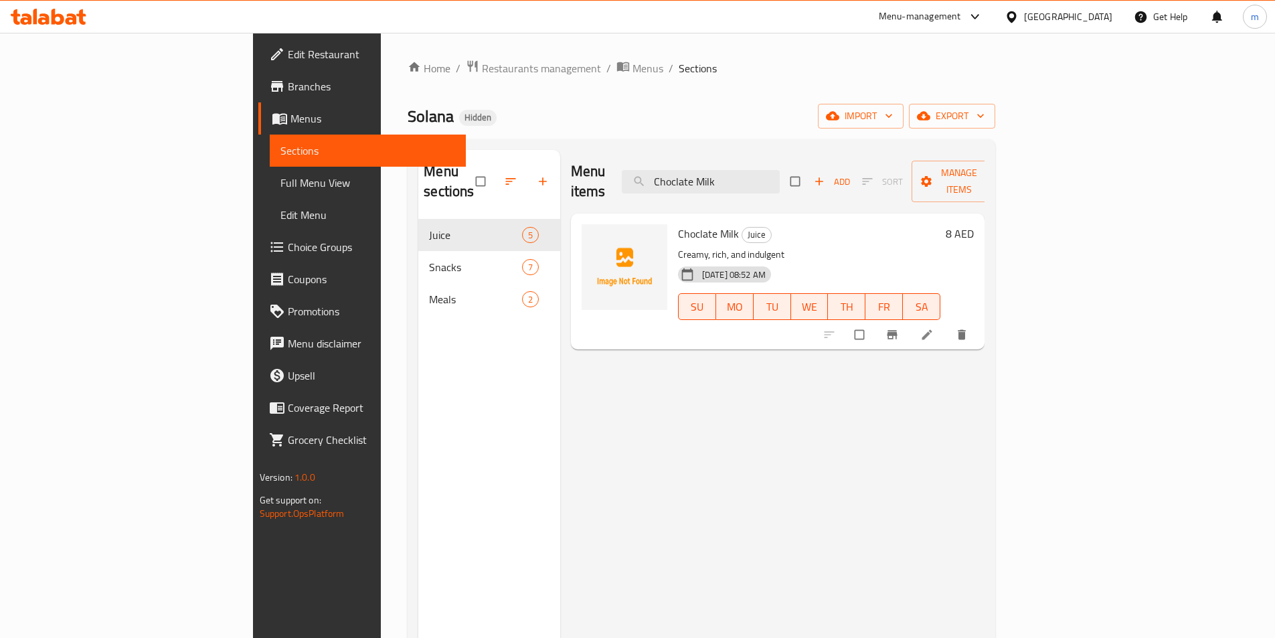
type input "Choclate Milk"
click at [934, 328] on icon at bounding box center [927, 334] width 13 height 13
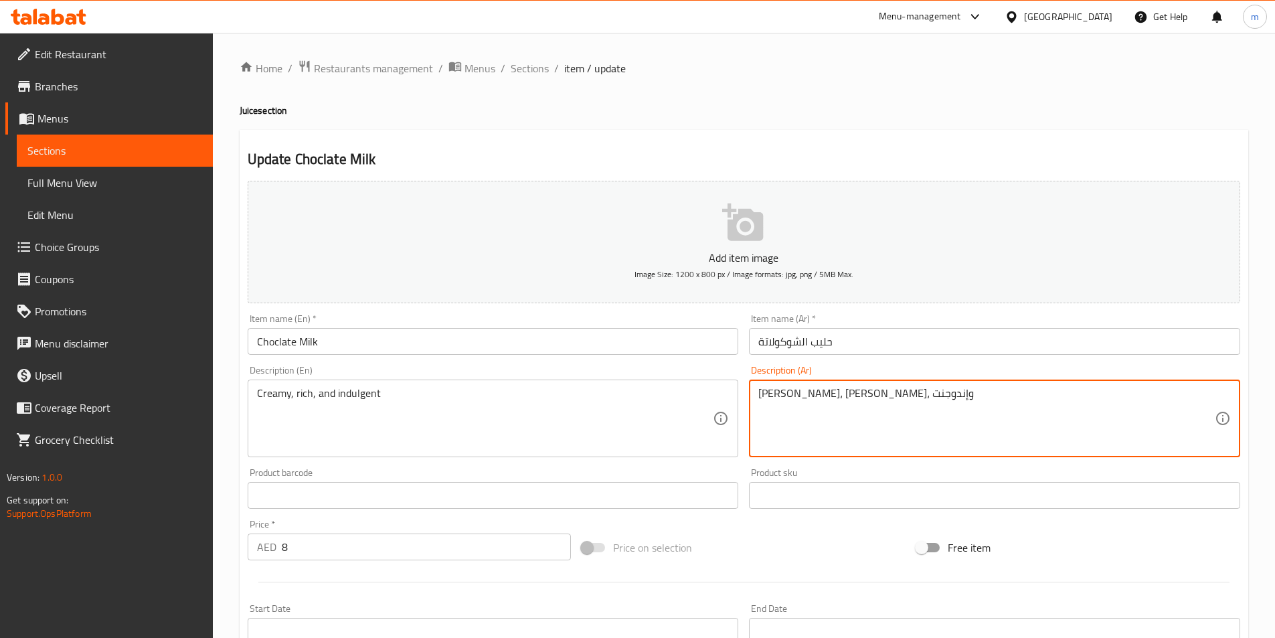
click at [779, 395] on textarea "[PERSON_NAME]، [PERSON_NAME]، وإندوجنت" at bounding box center [987, 419] width 457 height 64
type textarea "[PERSON_NAME]، غني، وإندلجنت"
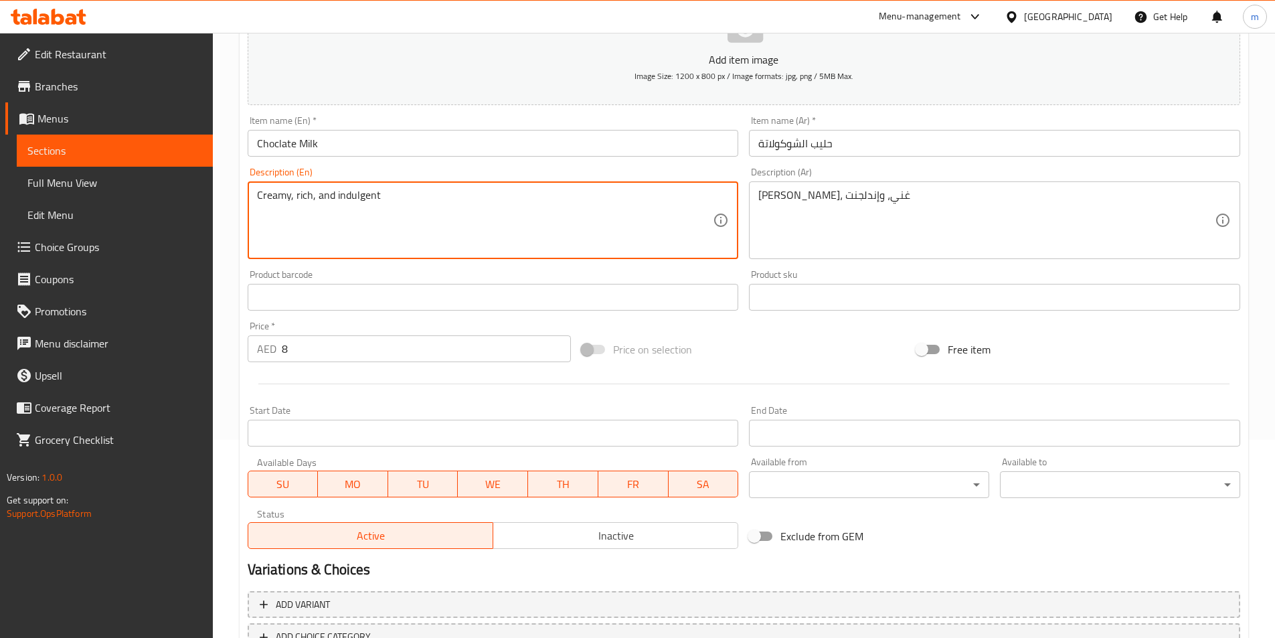
scroll to position [297, 0]
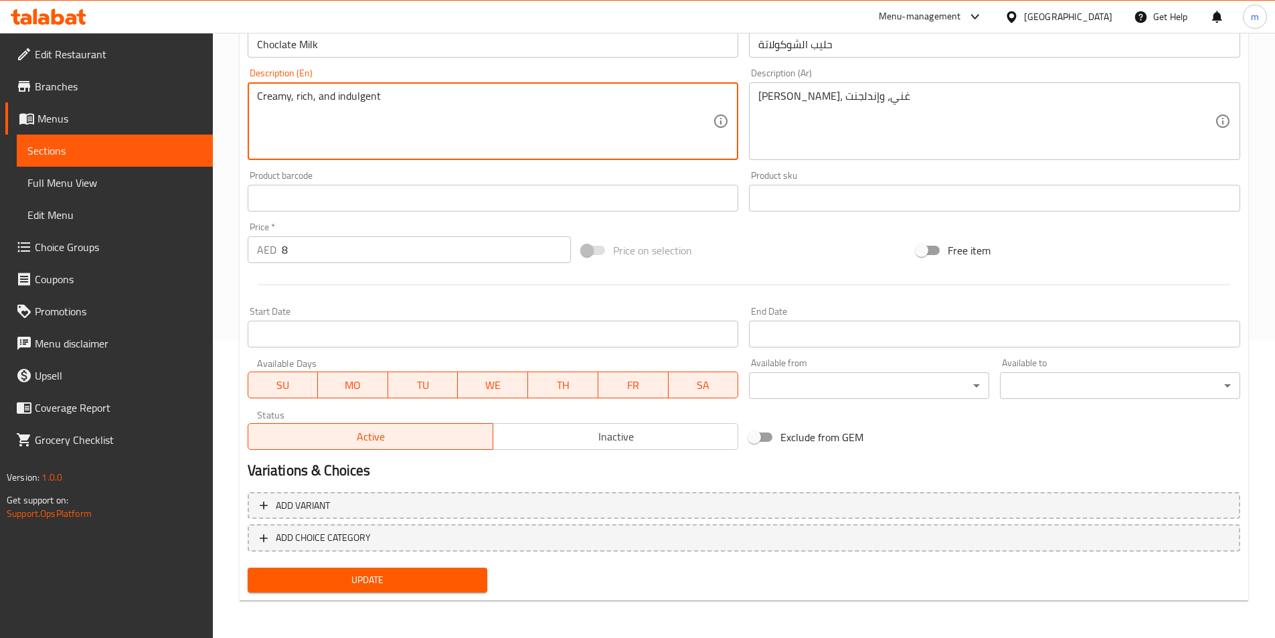
click at [332, 591] on button "Update" at bounding box center [368, 580] width 240 height 25
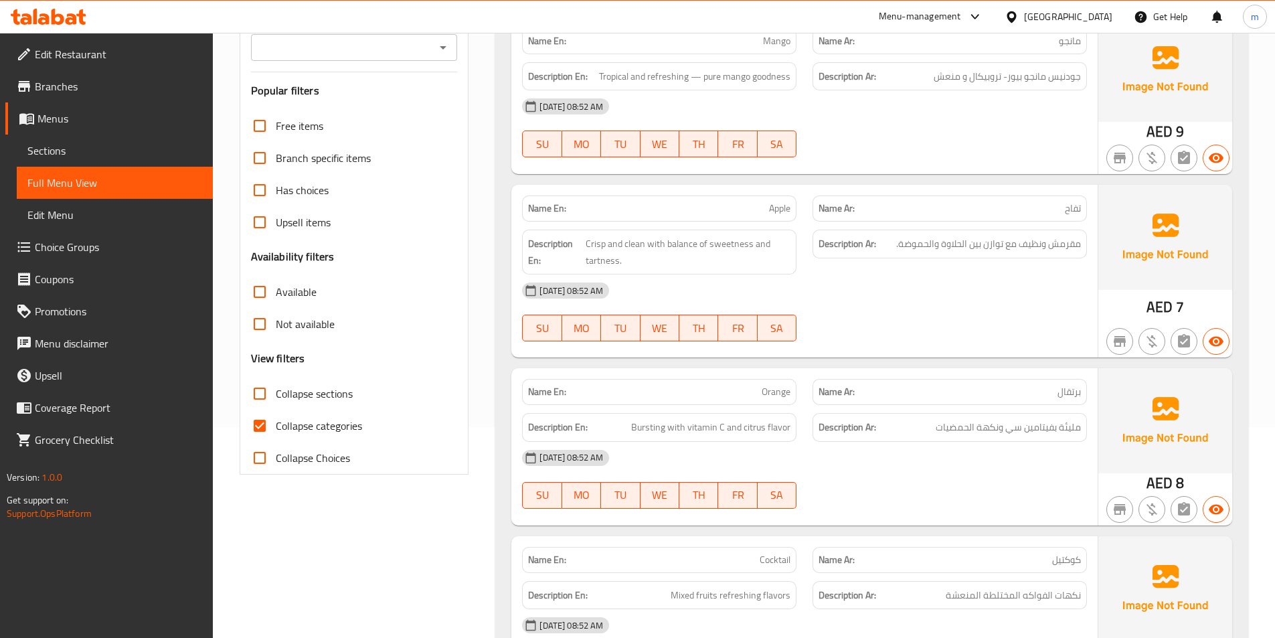
scroll to position [402, 0]
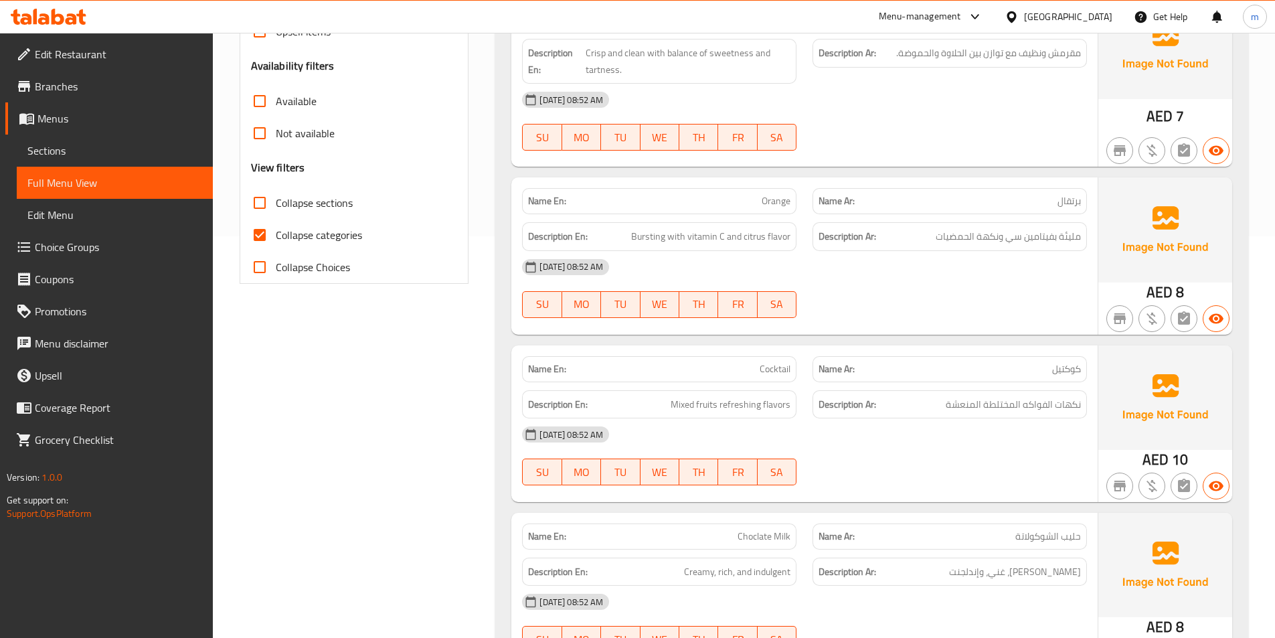
click at [258, 238] on input "Collapse categories" at bounding box center [260, 235] width 32 height 32
checkbox input "false"
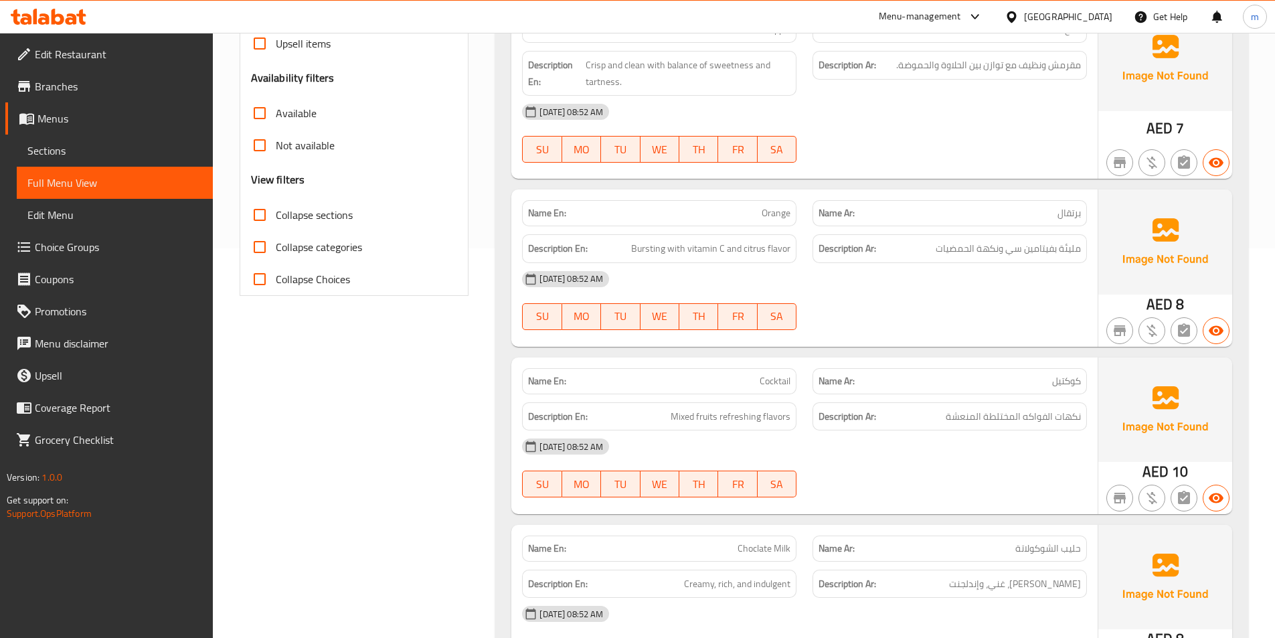
scroll to position [0, 0]
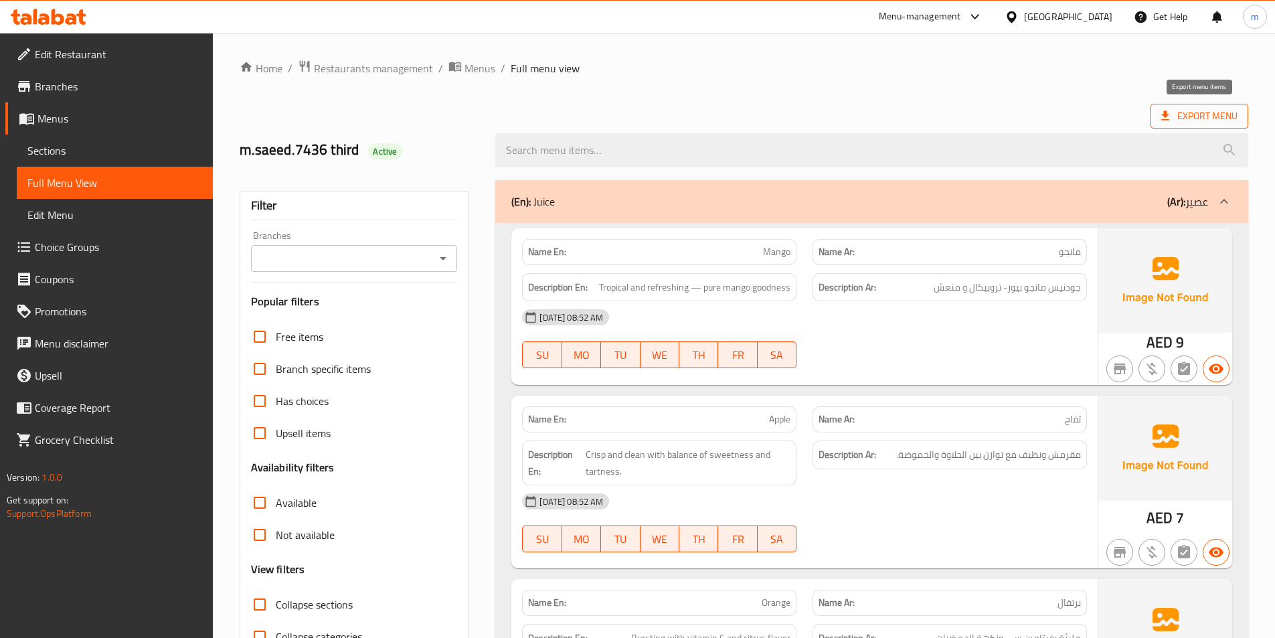
click at [1157, 114] on span "Export Menu" at bounding box center [1200, 116] width 98 height 25
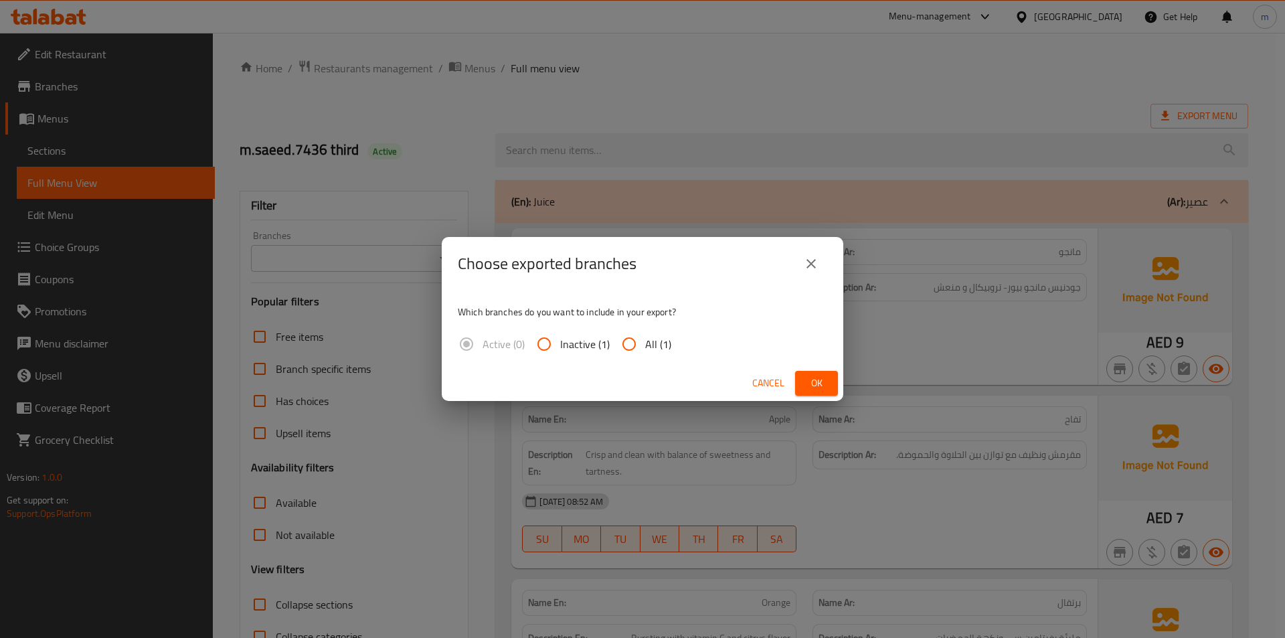
click at [629, 343] on input "All (1)" at bounding box center [629, 344] width 32 height 32
radio input "true"
click at [797, 376] on button "Ok" at bounding box center [816, 383] width 43 height 25
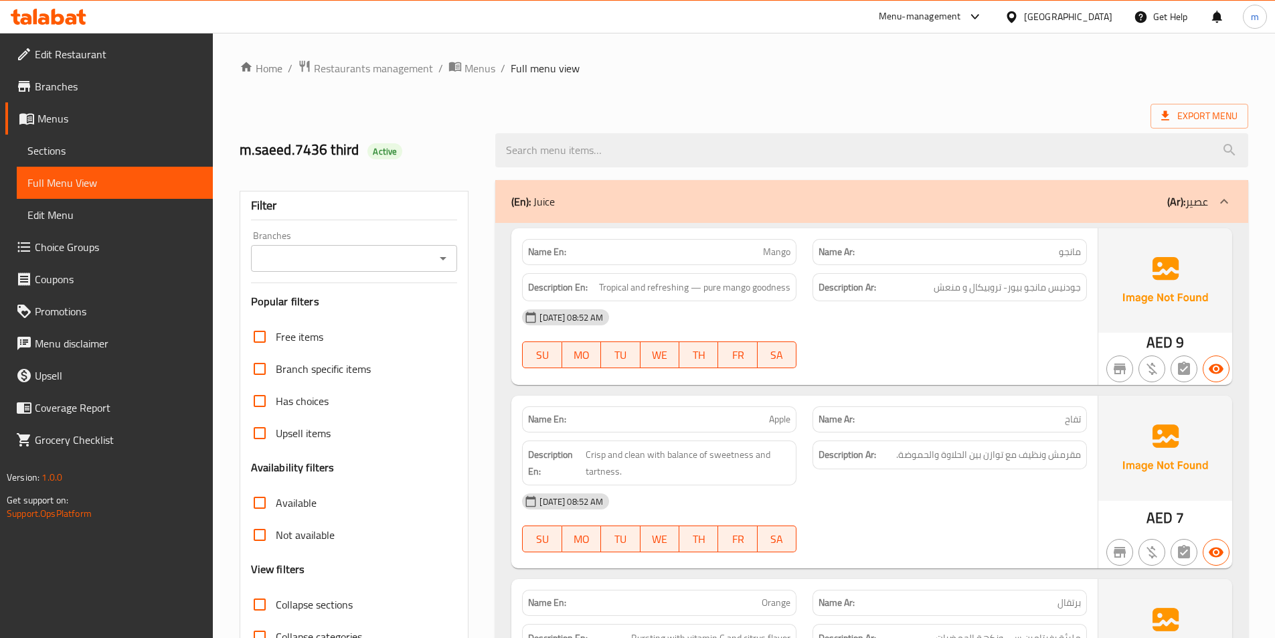
click at [409, 116] on div "Export Menu" at bounding box center [744, 116] width 1009 height 25
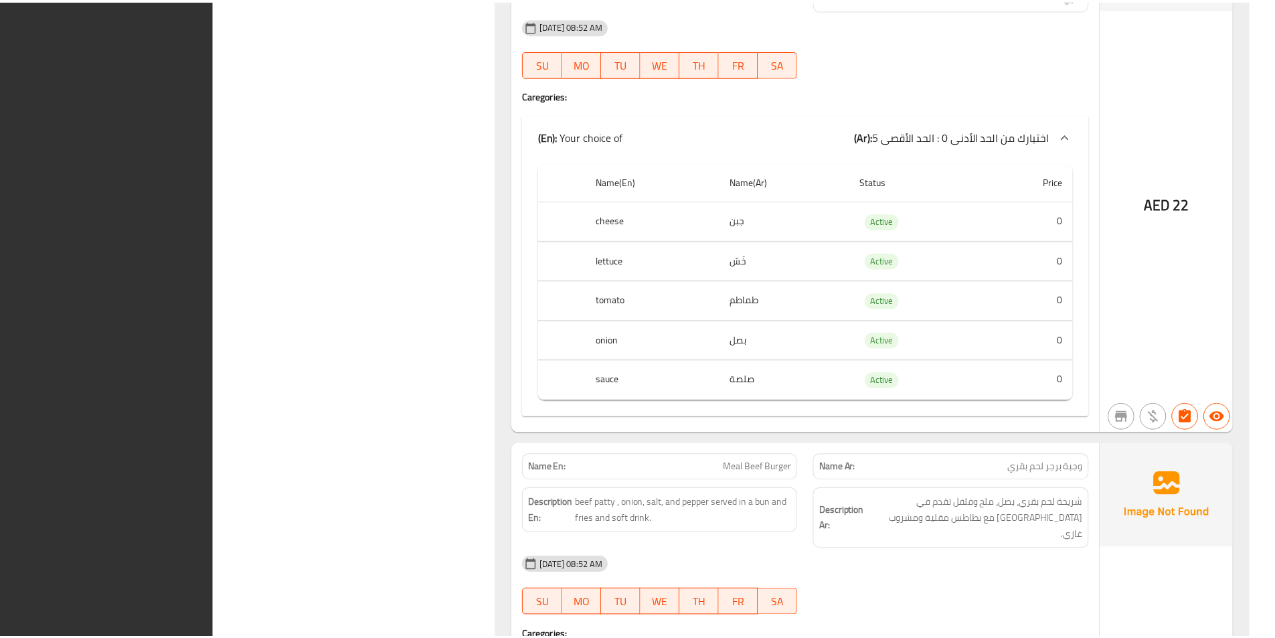
scroll to position [2873, 0]
